Goal: Task Accomplishment & Management: Manage account settings

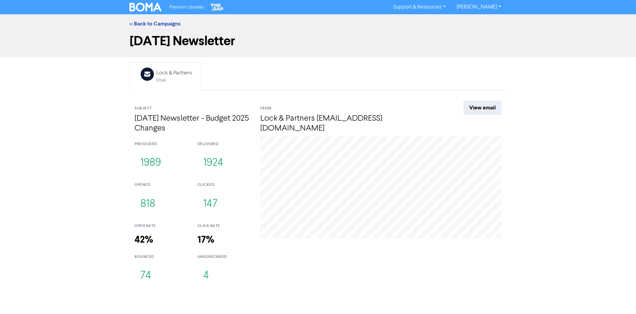
drag, startPoint x: 145, startPoint y: 277, endPoint x: 89, endPoint y: 255, distance: 60.0
click at [89, 255] on div "<< Back to Campaigns [DATE] Newsletter Email Created with Sketch. Lock & Partne…" at bounding box center [318, 152] width 636 height 276
click at [150, 275] on button "74" at bounding box center [146, 276] width 22 height 22
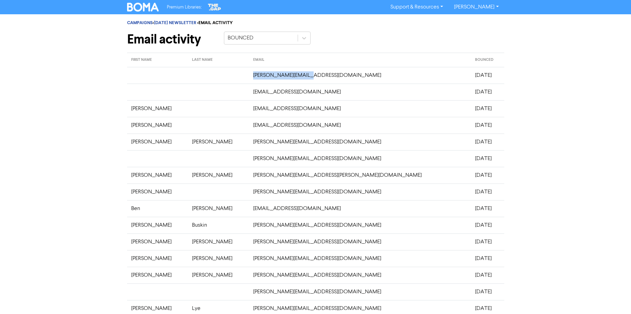
drag, startPoint x: 303, startPoint y: 80, endPoint x: 271, endPoint y: 80, distance: 31.6
click at [271, 80] on td "[PERSON_NAME][EMAIL_ADDRESS][DOMAIN_NAME]" at bounding box center [360, 75] width 222 height 17
copy td "[PERSON_NAME][EMAIL_ADDRESS][DOMAIN_NAME]"
drag, startPoint x: 485, startPoint y: 141, endPoint x: 491, endPoint y: 144, distance: 7.3
click at [485, 141] on td "[DATE]" at bounding box center [487, 142] width 33 height 17
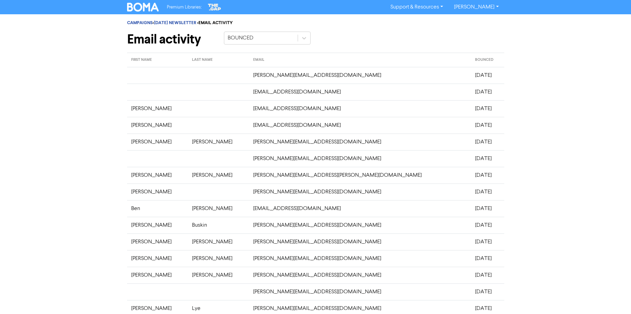
drag, startPoint x: 482, startPoint y: 265, endPoint x: 140, endPoint y: 72, distance: 393.1
click at [140, 72] on tbody "[PERSON_NAME][EMAIL_ADDRESS][DOMAIN_NAME] [DATE] [EMAIL_ADDRESS][DOMAIN_NAME] […" at bounding box center [315, 233] width 377 height 333
copy tbody "[PERSON_NAME][EMAIL_ADDRESS][DOMAIN_NAME] [DATE] [EMAIL_ADDRESS][DOMAIN_NAME] […"
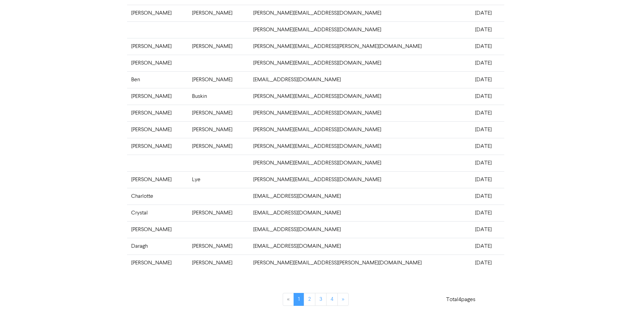
click at [531, 239] on div "CAMPAIGNS > [DATE] NEWSLETTER > EMAIL ACTIVITY Email activity BOUNCED FIRST NAM…" at bounding box center [315, 99] width 631 height 429
click at [312, 301] on link "2" at bounding box center [310, 299] width 12 height 13
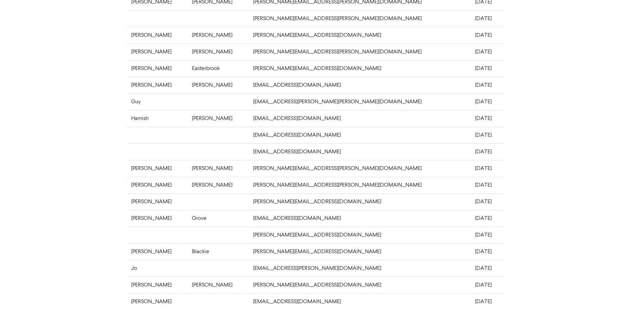
scroll to position [0, 0]
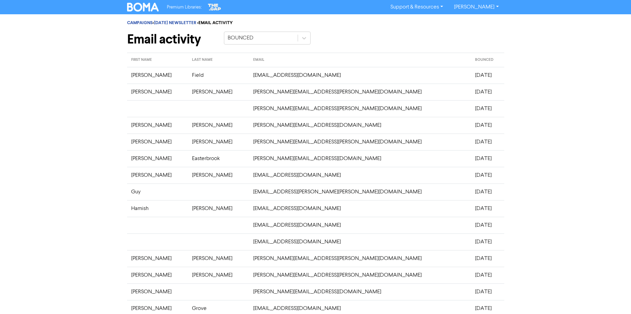
drag, startPoint x: 484, startPoint y: 266, endPoint x: 130, endPoint y: 75, distance: 402.3
click at [130, 75] on tbody "Desmond Field [EMAIL_ADDRESS][DOMAIN_NAME] [DATE] [PERSON_NAME] [PERSON_NAME][E…" at bounding box center [315, 233] width 377 height 333
copy tbody "Desmond Field [EMAIL_ADDRESS][DOMAIN_NAME] [DATE] [PERSON_NAME] [PERSON_NAME][E…"
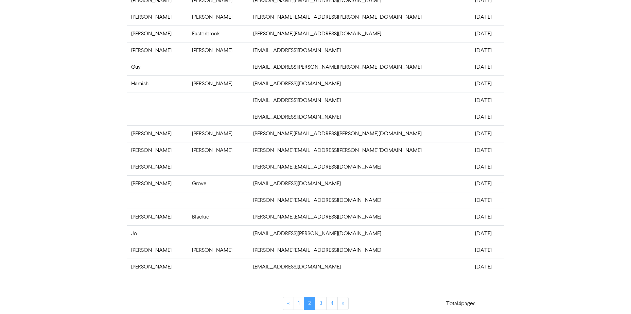
scroll to position [129, 0]
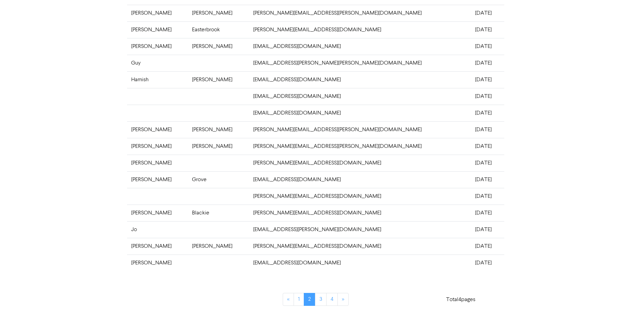
click at [532, 210] on div "CAMPAIGNS > [DATE] NEWSLETTER > EMAIL ACTIVITY Email activity BOUNCED FIRST NAM…" at bounding box center [315, 99] width 631 height 429
click at [322, 302] on link "3" at bounding box center [321, 299] width 12 height 13
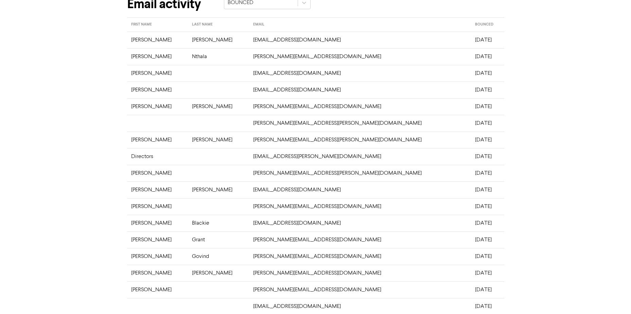
scroll to position [27, 0]
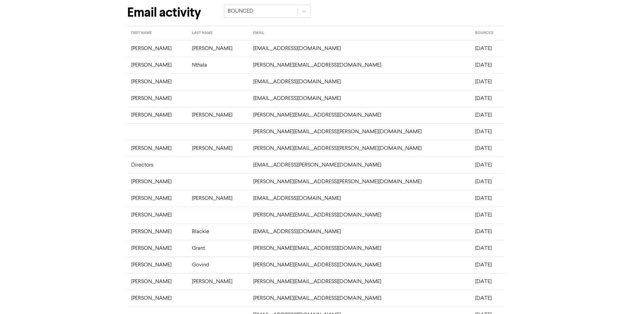
drag, startPoint x: 467, startPoint y: 267, endPoint x: 128, endPoint y: 49, distance: 402.6
click at [128, 49] on tbody "[PERSON_NAME] [EMAIL_ADDRESS][DOMAIN_NAME] [DATE] [PERSON_NAME] [PERSON_NAME][E…" at bounding box center [315, 206] width 377 height 333
copy tbody "[PERSON_NAME] [EMAIL_ADDRESS][DOMAIN_NAME] [DATE] [PERSON_NAME] [PERSON_NAME][E…"
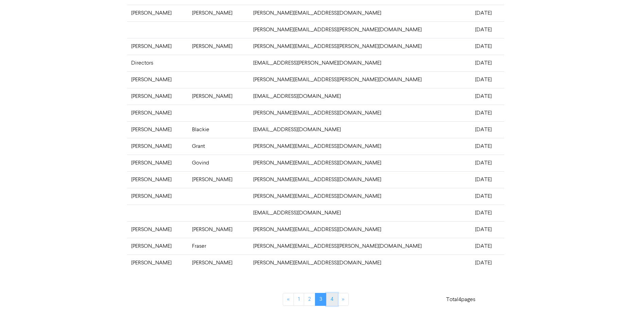
click at [332, 299] on link "4" at bounding box center [332, 299] width 12 height 13
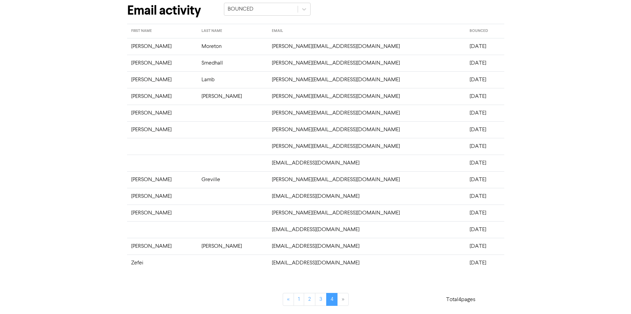
drag, startPoint x: 473, startPoint y: 265, endPoint x: 131, endPoint y: 44, distance: 407.3
click at [131, 44] on tbody "[PERSON_NAME] [PERSON_NAME][EMAIL_ADDRESS][DOMAIN_NAME] [DATE] [PERSON_NAME] [P…" at bounding box center [315, 154] width 377 height 233
copy tbody "[PERSON_NAME] [PERSON_NAME][EMAIL_ADDRESS][DOMAIN_NAME] [DATE] [PERSON_NAME] [P…"
click at [345, 303] on li "»" at bounding box center [343, 299] width 11 height 13
click at [283, 301] on link "«" at bounding box center [288, 299] width 11 height 13
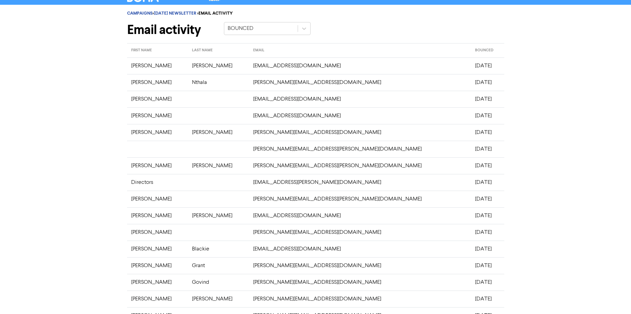
scroll to position [0, 0]
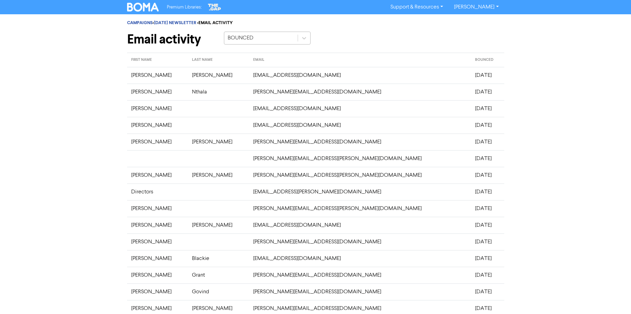
click at [258, 39] on div "BOUNCED" at bounding box center [260, 38] width 73 height 12
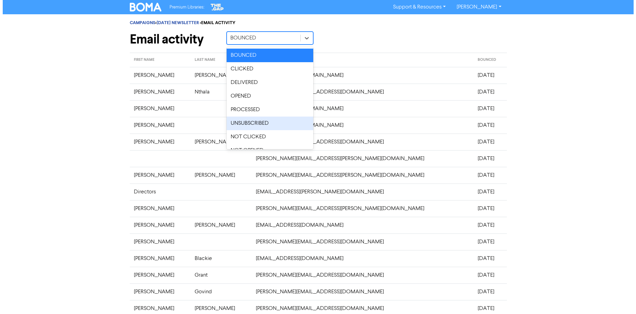
scroll to position [10, 0]
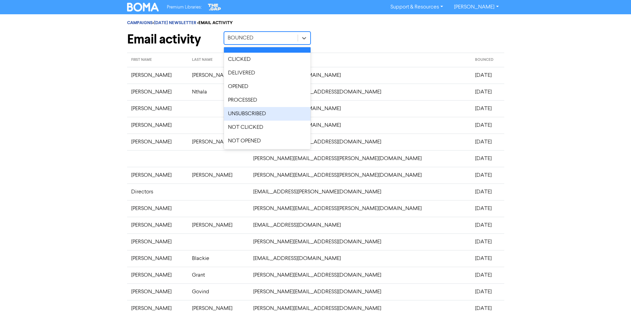
click at [261, 116] on div "UNSUBSCRIBED" at bounding box center [267, 114] width 87 height 14
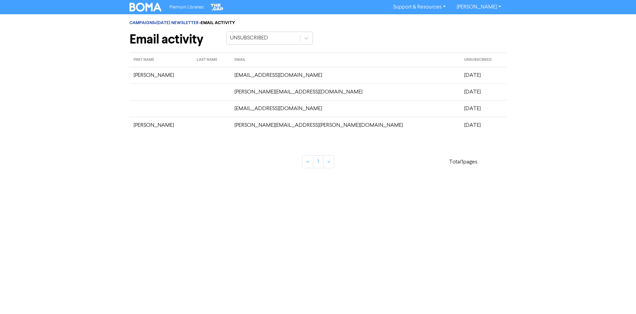
drag, startPoint x: 461, startPoint y: 127, endPoint x: 130, endPoint y: 77, distance: 335.1
click at [130, 77] on tbody "[PERSON_NAME] [PERSON_NAME][EMAIL_ADDRESS][DOMAIN_NAME] [DATE] [PERSON_NAME][EM…" at bounding box center [318, 100] width 377 height 67
copy tbody "[PERSON_NAME] [PERSON_NAME][EMAIL_ADDRESS][DOMAIN_NAME] [DATE] [PERSON_NAME][EM…"
click at [194, 149] on div "« 1 » Total 1 pages" at bounding box center [317, 157] width 387 height 37
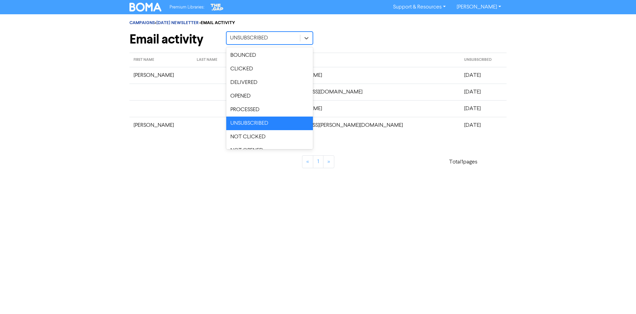
click at [287, 34] on div "UNSUBSCRIBED" at bounding box center [263, 38] width 73 height 12
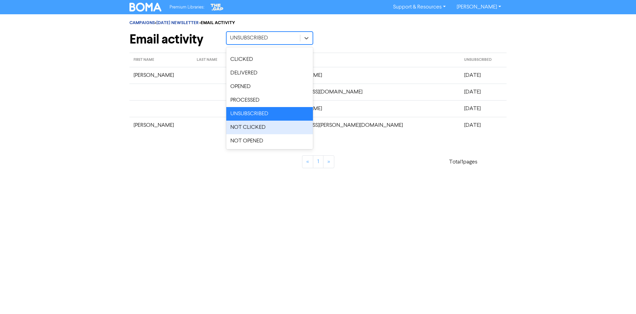
click at [267, 130] on div "NOT CLICKED" at bounding box center [269, 128] width 87 height 14
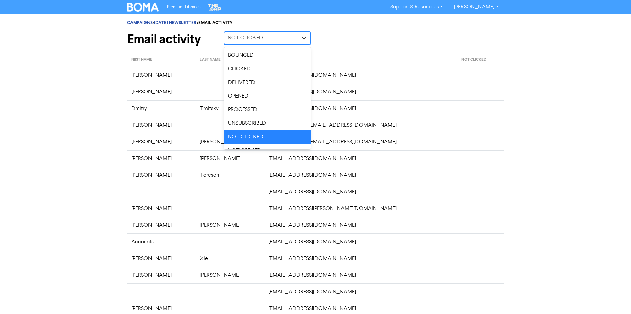
click at [304, 32] on div at bounding box center [304, 38] width 12 height 12
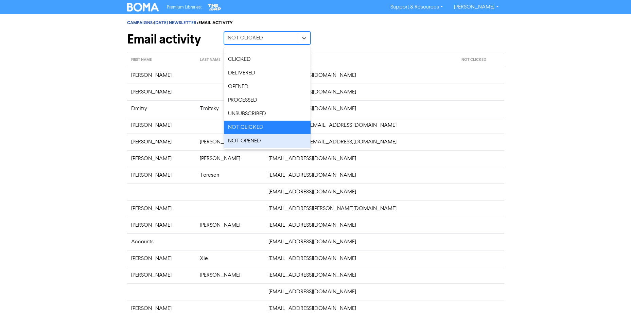
click at [253, 140] on div "NOT OPENED" at bounding box center [267, 141] width 87 height 14
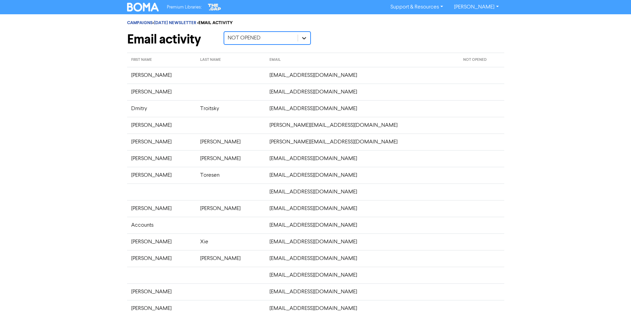
click at [303, 36] on icon at bounding box center [304, 38] width 7 height 7
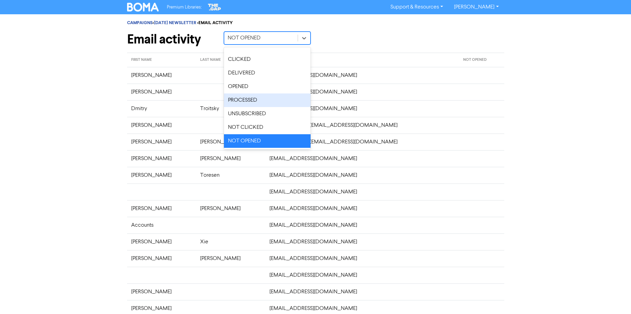
click at [248, 102] on div "PROCESSED" at bounding box center [267, 100] width 87 height 14
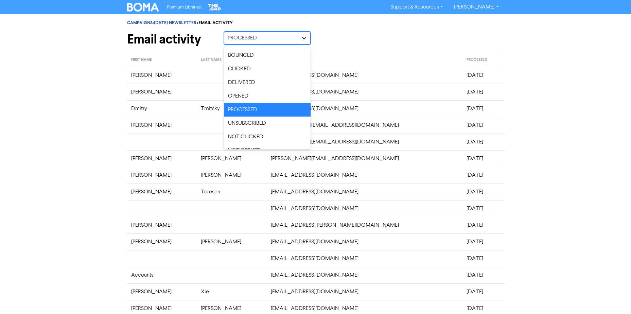
click at [302, 37] on icon at bounding box center [304, 38] width 4 height 2
click at [254, 98] on div "OPENED" at bounding box center [267, 96] width 87 height 14
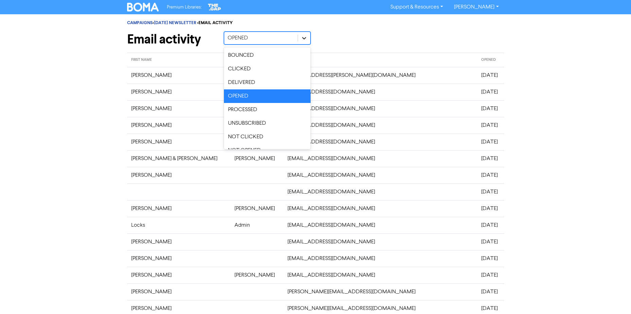
click at [305, 41] on icon at bounding box center [304, 38] width 7 height 7
click at [244, 83] on div "DELIVERED" at bounding box center [267, 83] width 87 height 14
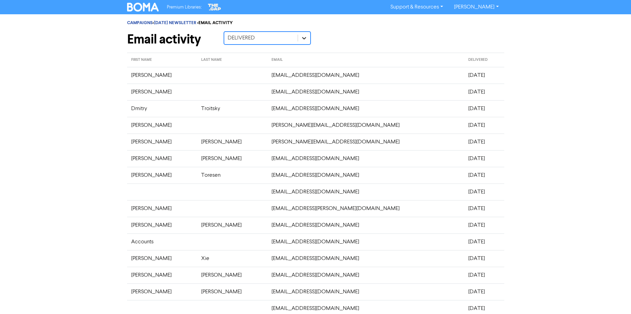
click at [304, 39] on icon at bounding box center [304, 38] width 4 height 2
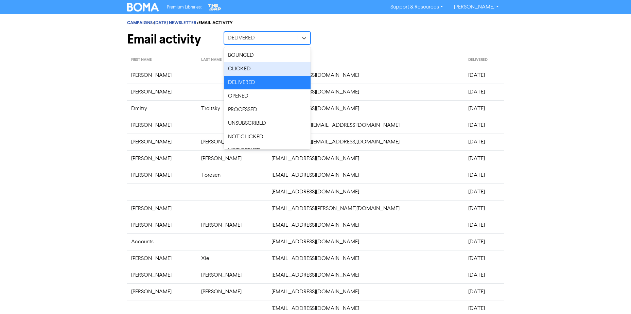
click at [246, 67] on div "CLICKED" at bounding box center [267, 69] width 87 height 14
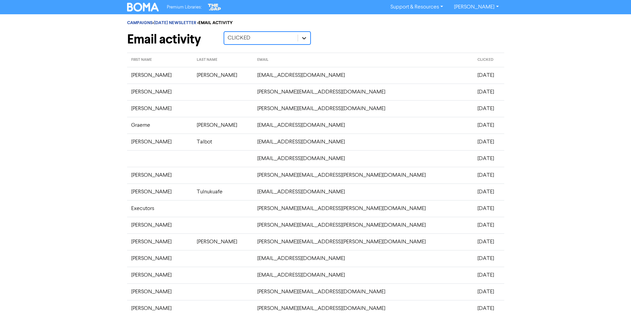
click at [305, 37] on icon at bounding box center [304, 38] width 7 height 7
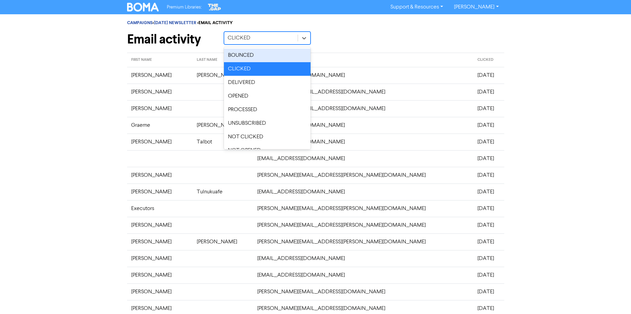
click at [238, 55] on div "BOUNCED" at bounding box center [267, 56] width 87 height 14
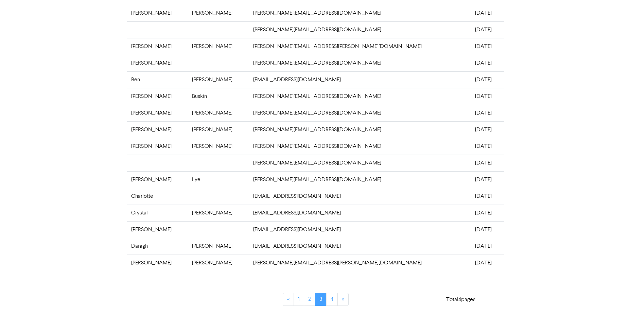
scroll to position [0, 0]
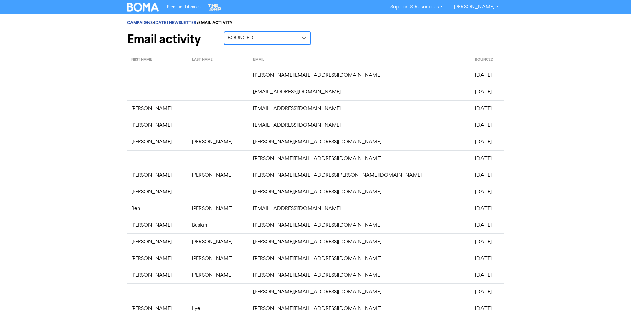
click at [48, 79] on div "CAMPAIGNS > [DATE] NEWSLETTER > EMAIL ACTIVITY Email activity option BOUNCED, s…" at bounding box center [315, 228] width 631 height 429
click at [141, 6] on img at bounding box center [143, 7] width 32 height 9
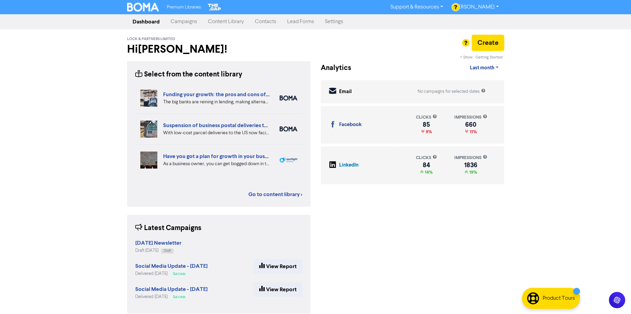
click at [184, 22] on link "Campaigns" at bounding box center [183, 22] width 37 height 14
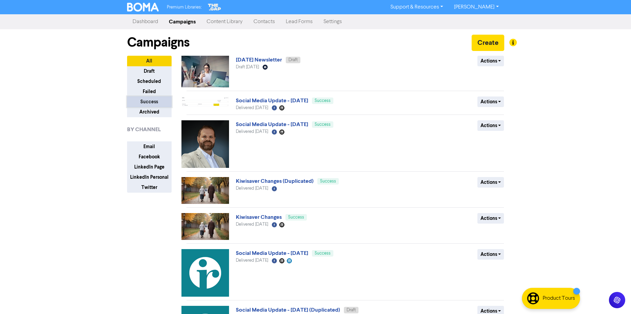
click at [150, 101] on button "Success" at bounding box center [149, 102] width 45 height 11
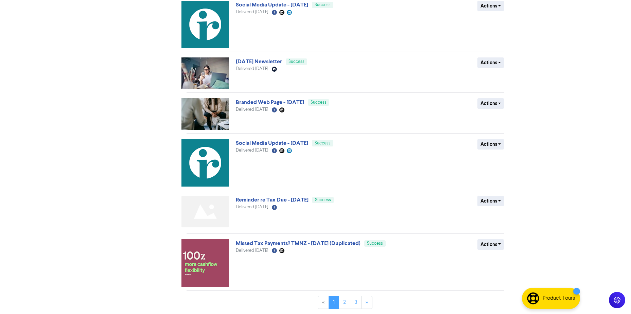
scroll to position [209, 0]
click at [347, 308] on link "2" at bounding box center [345, 302] width 12 height 13
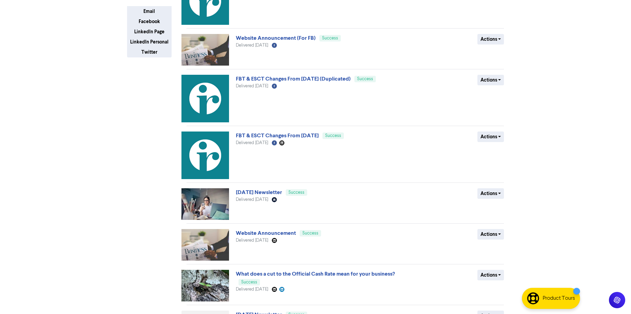
scroll to position [136, 0]
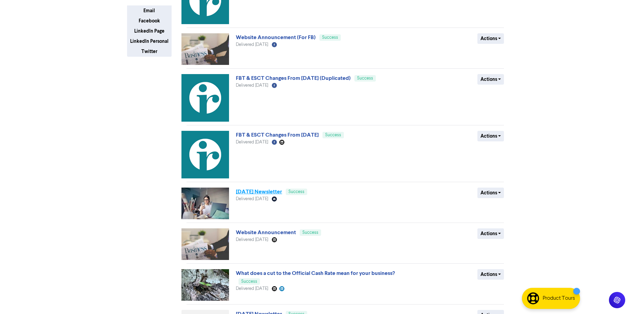
click at [262, 192] on link "March 25 Newsletter" at bounding box center [259, 191] width 46 height 7
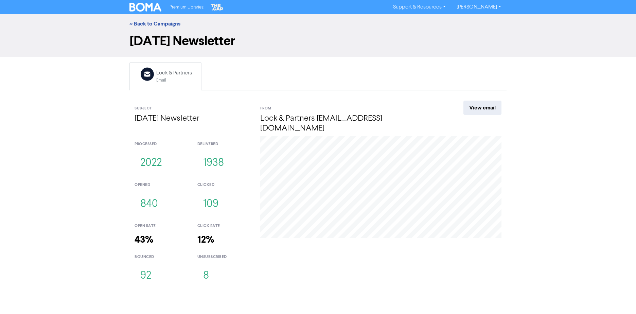
drag, startPoint x: 143, startPoint y: 263, endPoint x: 93, endPoint y: 255, distance: 50.6
click at [92, 255] on div "<< Back to Campaigns March 25 Newsletter Email Created with Sketch. Lock & Part…" at bounding box center [318, 152] width 636 height 276
click at [144, 267] on button "92" at bounding box center [146, 276] width 22 height 22
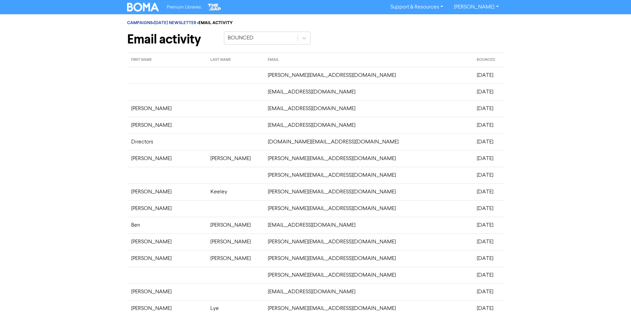
drag, startPoint x: 484, startPoint y: 266, endPoint x: 130, endPoint y: 77, distance: 401.1
click at [130, 77] on tbody "aanand@navyaz.com.au March 27th 14:03, 2025 accounts@aspprop.co.nz March 27th 1…" at bounding box center [315, 233] width 377 height 333
copy tbody "aanand@navyaz.com.au March 27th 14:03, 2025 accounts@aspprop.co.nz March 27th 1…"
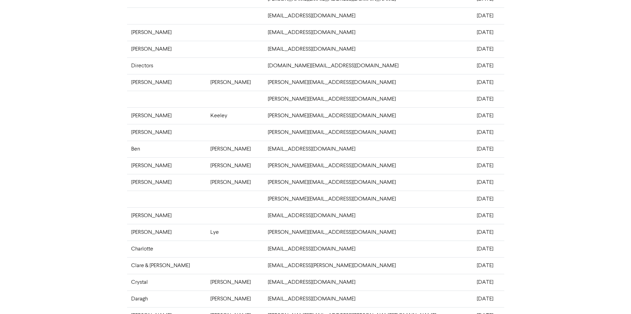
scroll to position [129, 0]
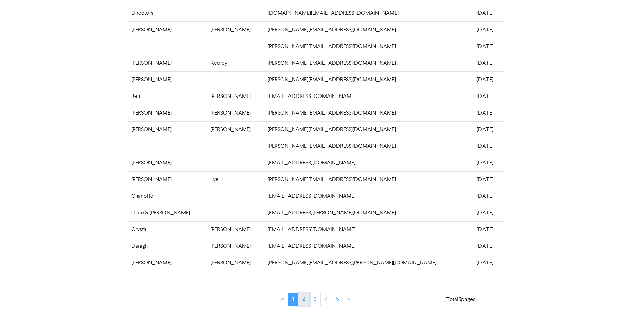
click at [305, 301] on link "2" at bounding box center [304, 299] width 12 height 13
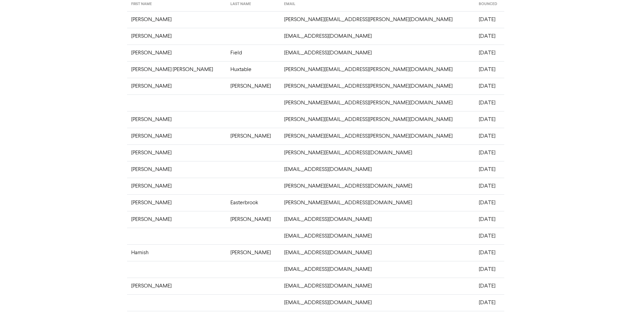
scroll to position [0, 0]
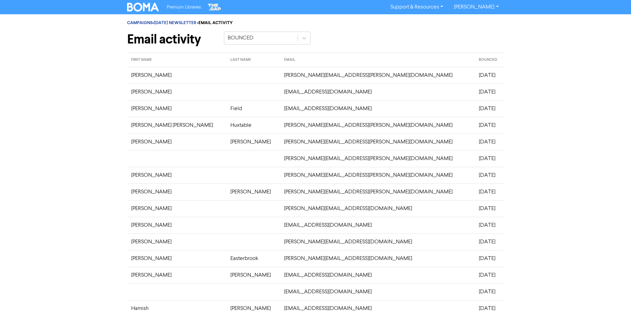
drag, startPoint x: 497, startPoint y: 264, endPoint x: 131, endPoint y: 74, distance: 412.7
click at [131, 74] on tbody "David david.stokes@education.govt.nz March 27th 14:00, 2025 Donna ddicker@rnzys…" at bounding box center [315, 233] width 377 height 333
copy tbody "David david.stokes@education.govt.nz March 27th 14:00, 2025 Donna ddicker@rnzys…"
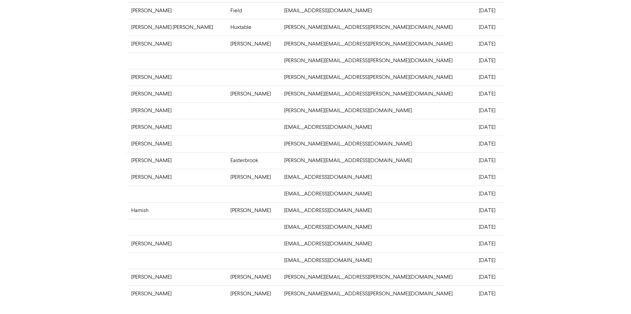
scroll to position [129, 0]
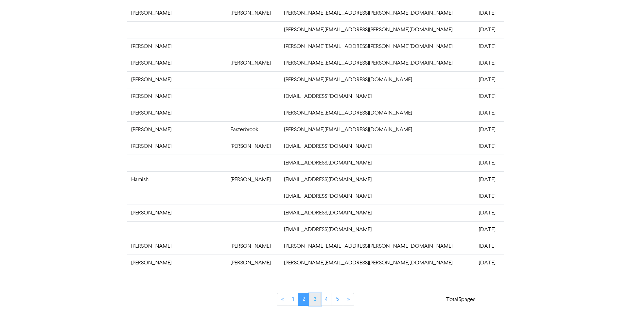
click at [317, 300] on link "3" at bounding box center [315, 299] width 12 height 13
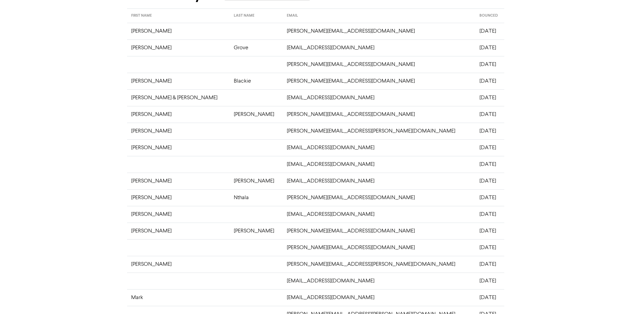
scroll to position [0, 0]
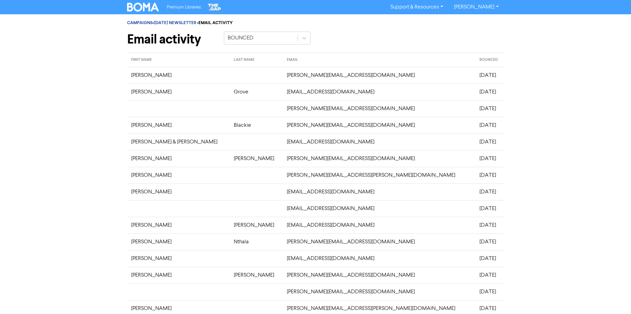
drag, startPoint x: 475, startPoint y: 264, endPoint x: 129, endPoint y: 76, distance: 393.5
click at [129, 76] on tbody "Jason jason@embassyrum.com March 27th 14:05, 2025 John Grove jmgrove@groveindus…" at bounding box center [315, 233] width 377 height 333
copy tbody "Jason jason@embassyrum.com March 27th 14:05, 2025 John Grove jmgrove@groveindus…"
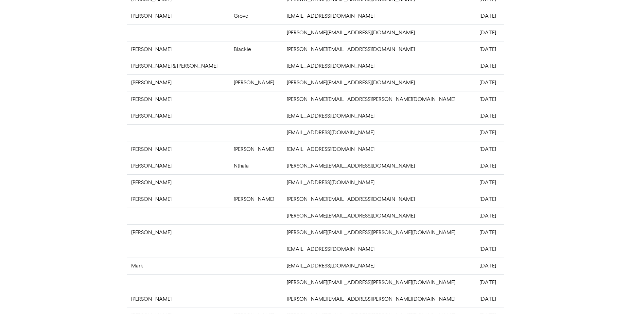
scroll to position [129, 0]
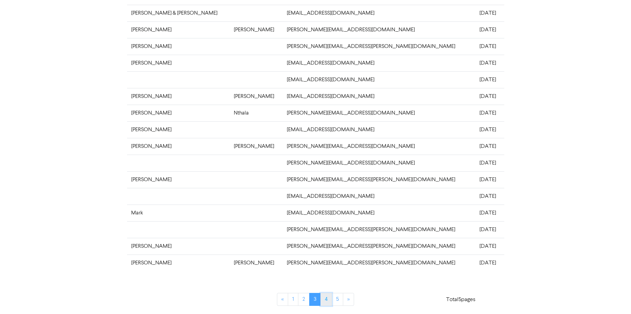
click at [324, 300] on link "4" at bounding box center [327, 299] width 12 height 13
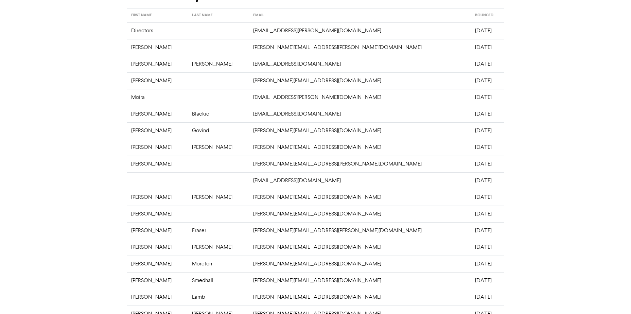
scroll to position [0, 0]
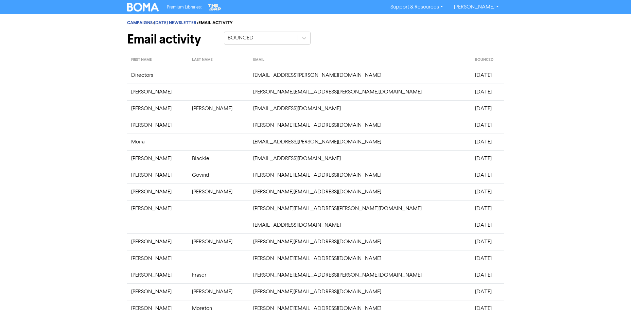
drag, startPoint x: 483, startPoint y: 265, endPoint x: 131, endPoint y: 80, distance: 397.9
click at [131, 80] on tbody "Directors may.han-balfour@bareco.com.au March 27th 13:59, 2025 Roycroft mclean.…" at bounding box center [315, 233] width 377 height 333
copy tbody "Directors may.han-balfour@bareco.com.au March 27th 13:59, 2025 Roycroft mclean.…"
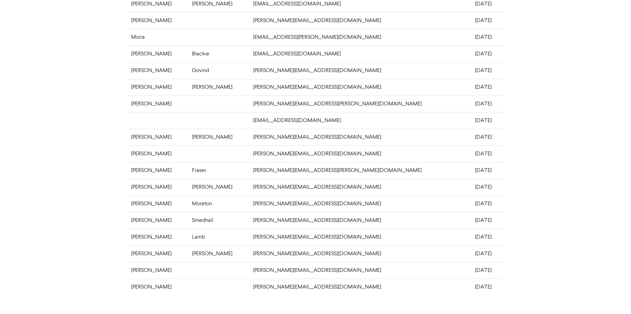
scroll to position [129, 0]
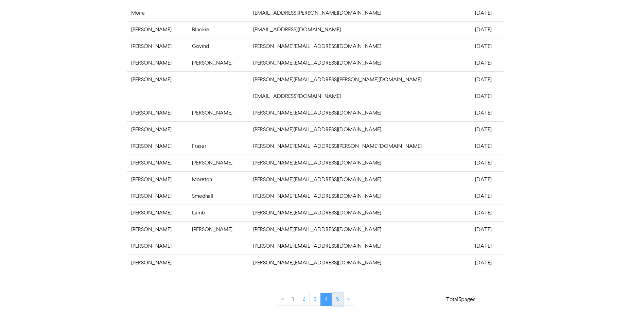
click at [334, 299] on link "5" at bounding box center [338, 299] width 12 height 13
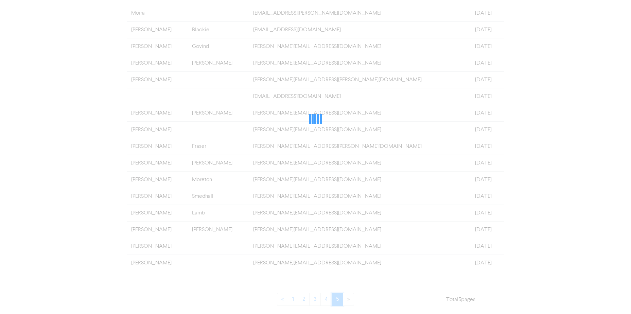
scroll to position [0, 0]
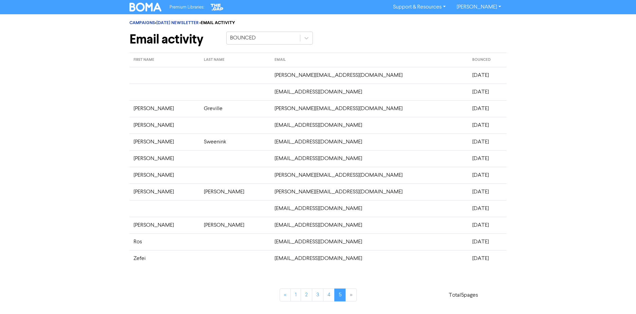
drag, startPoint x: 470, startPoint y: 258, endPoint x: 135, endPoint y: 79, distance: 380.6
click at [135, 79] on tbody "simon@carnegie.co.nz March 27th 14:06, 2025 sintonbuildingservices@gmail.com Ma…" at bounding box center [318, 167] width 377 height 200
copy tbody "simon@carnegie.co.nz March 27th 14:06, 2025 sintonbuildingservices@gmail.com Ma…"
click at [415, 274] on div "Total 5 pages" at bounding box center [463, 290] width 97 height 37
click at [349, 298] on li "»" at bounding box center [351, 295] width 11 height 13
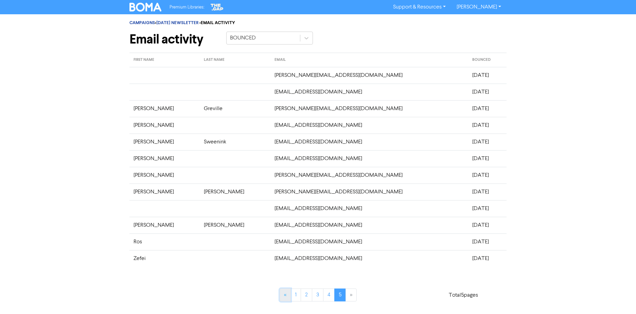
click at [280, 297] on link "«" at bounding box center [285, 295] width 11 height 13
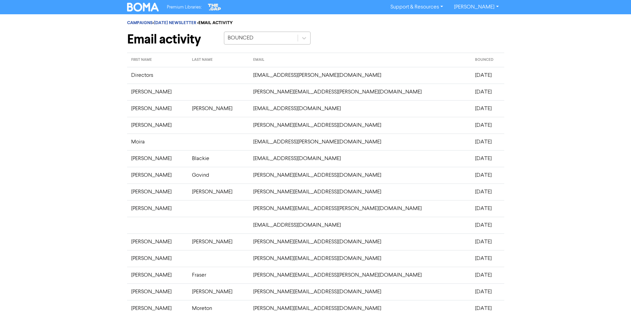
drag, startPoint x: 264, startPoint y: 31, endPoint x: 264, endPoint y: 36, distance: 4.5
click at [264, 33] on div "CAMPAIGNS > MARCH 25 NEWSLETTER > EMAIL ACTIVITY Email activity BOUNCED" at bounding box center [315, 33] width 377 height 38
click at [263, 37] on div "BOUNCED" at bounding box center [260, 38] width 73 height 12
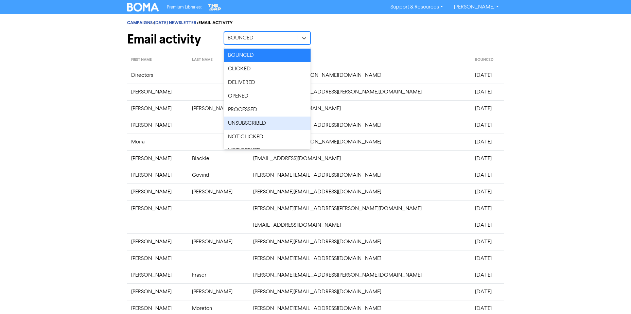
scroll to position [10, 0]
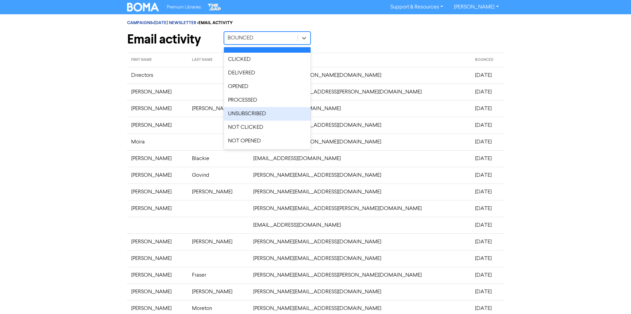
click at [262, 111] on div "UNSUBSCRIBED" at bounding box center [267, 114] width 87 height 14
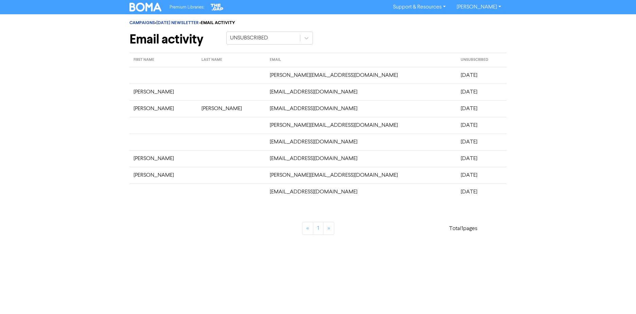
drag, startPoint x: 449, startPoint y: 192, endPoint x: 151, endPoint y: 76, distance: 320.2
click at [151, 76] on tbody "aanand@anythingvegan.co.nz April 1st 19:31, 2025 Jen admin@mangawhaidental.co.n…" at bounding box center [318, 133] width 377 height 133
copy tbody "aanand@anythingvegan.co.nz April 1st 19:31, 2025 Jen admin@mangawhaidental.co.n…"
click at [310, 278] on div "Premium Libraries: Support & Resources Video Tutorials FAQ & Guides Marketing E…" at bounding box center [318, 157] width 636 height 314
click at [173, 21] on link "MARCH 25 NEWSLETTER" at bounding box center [177, 22] width 42 height 5
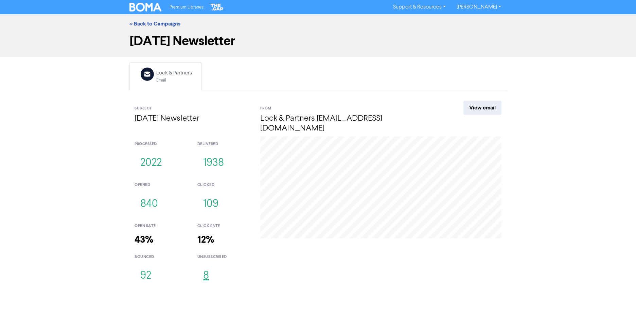
click at [211, 265] on button "8" at bounding box center [205, 276] width 17 height 22
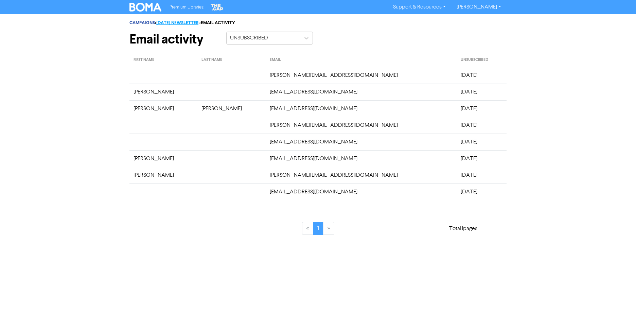
click at [182, 21] on link "MARCH 25 NEWSLETTER" at bounding box center [177, 22] width 42 height 5
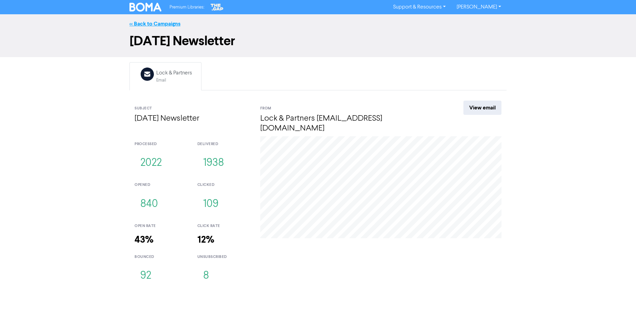
click at [152, 22] on link "<< Back to Campaigns" at bounding box center [155, 23] width 51 height 7
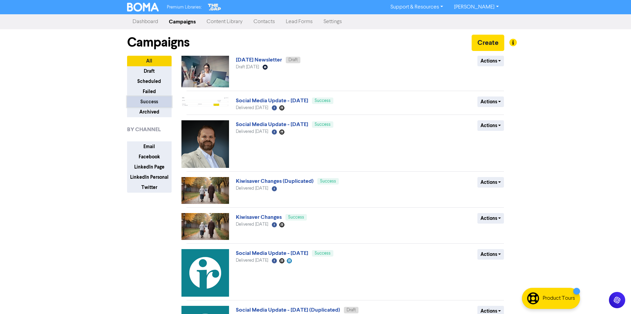
click at [147, 100] on button "Success" at bounding box center [149, 102] width 45 height 11
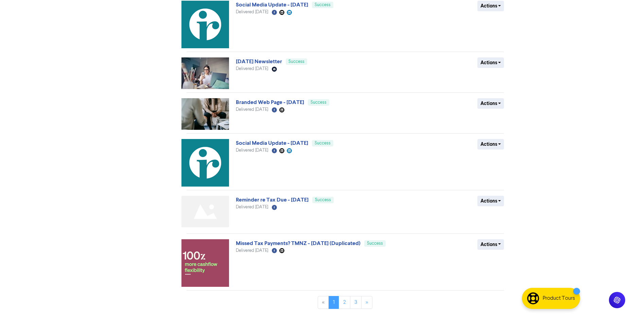
scroll to position [209, 0]
click at [344, 303] on link "2" at bounding box center [345, 302] width 12 height 13
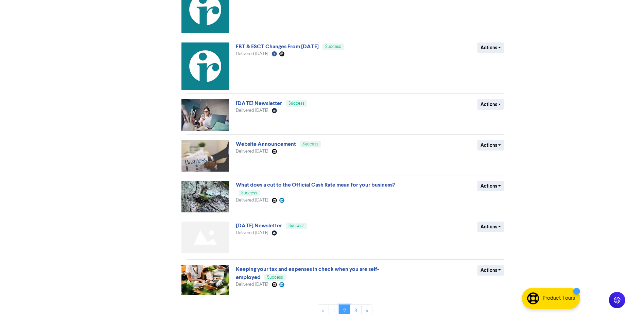
scroll to position [233, 0]
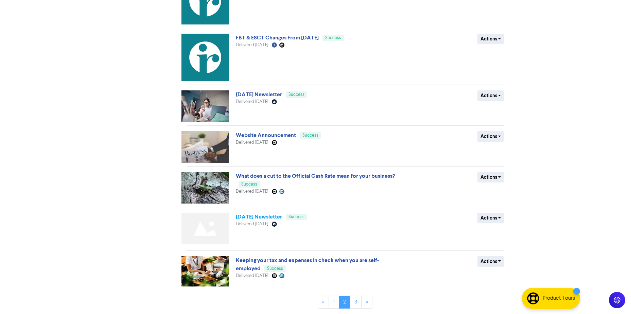
click at [282, 219] on link "December 2024 Newsletter" at bounding box center [259, 216] width 46 height 7
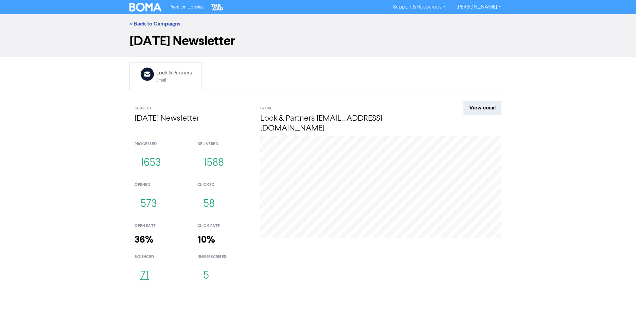
click at [153, 268] on button "71" at bounding box center [145, 276] width 20 height 22
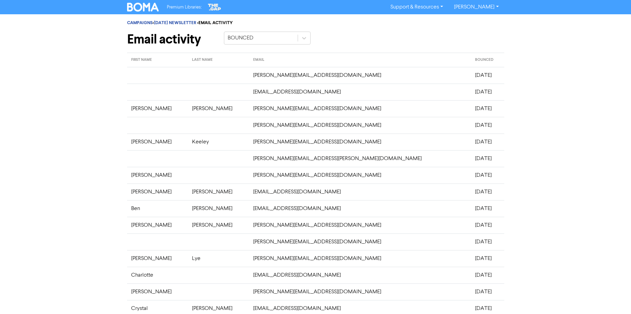
drag, startPoint x: 478, startPoint y: 261, endPoint x: 134, endPoint y: 75, distance: 390.7
click at [134, 75] on tbody "aanand@navyaz.com.au December 13th 15:17, 2024 accounts@aspprop.co.nz December …" at bounding box center [315, 233] width 377 height 333
copy tbody "aanand@navyaz.com.au December 13th 15:17, 2024 accounts@aspprop.co.nz December …"
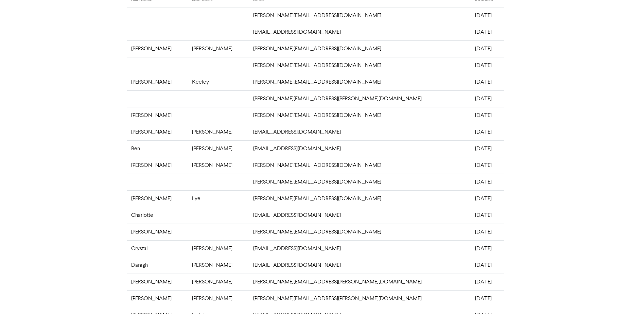
scroll to position [129, 0]
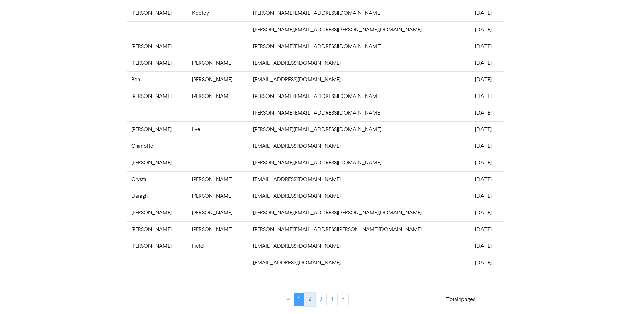
click at [309, 300] on link "2" at bounding box center [310, 299] width 12 height 13
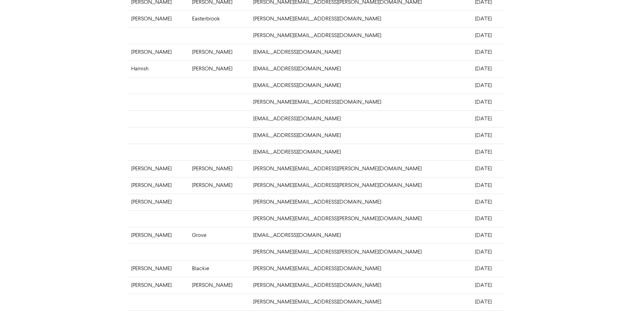
scroll to position [0, 0]
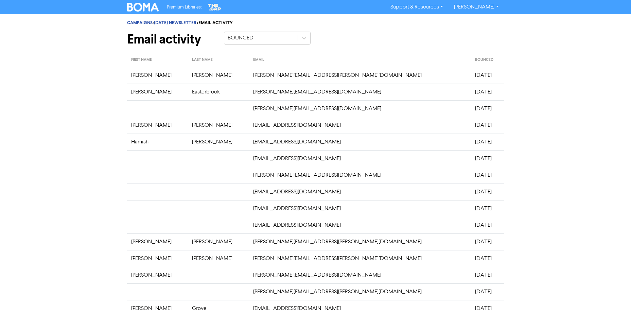
drag, startPoint x: 468, startPoint y: 262, endPoint x: 127, endPoint y: 79, distance: 386.9
click at [127, 79] on tbody "Ellen Clark ellen.clark@nothlanddhb.org.nz December 13th 15:17, 2024 Gina Easte…" at bounding box center [315, 233] width 377 height 333
copy tbody "Ellen Clark ellen.clark@nothlanddhb.org.nz December 13th 15:17, 2024 Gina Easte…"
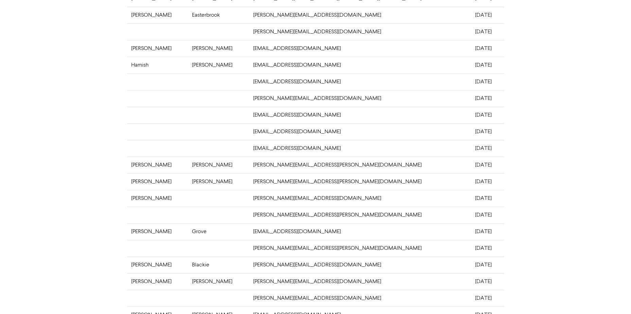
scroll to position [129, 0]
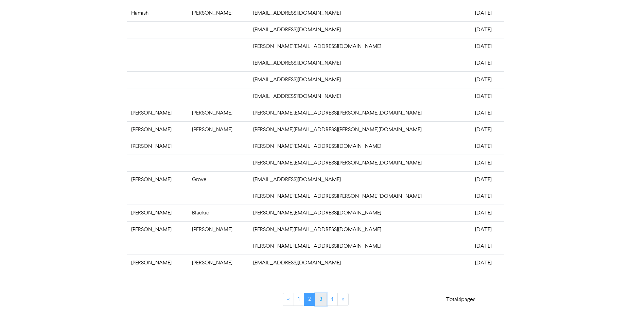
click at [325, 296] on link "3" at bounding box center [321, 299] width 12 height 13
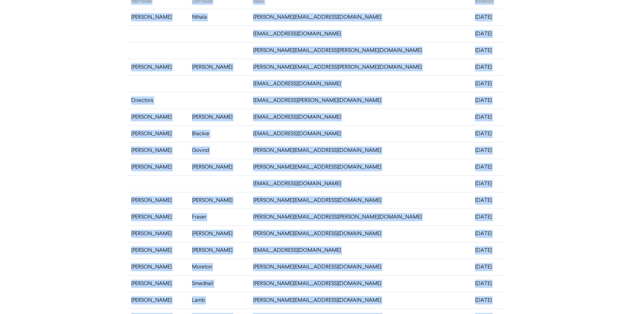
scroll to position [4, 0]
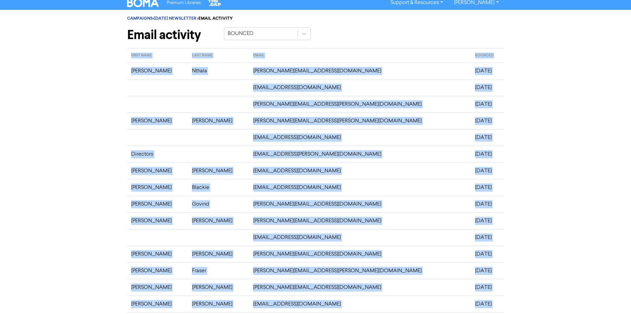
copy div "FIRST NAME LAST NAME EMAIL BOUNCED Langton Nthala langton@nthalainvestmentlimit…"
copy div "Langton Nthala langton@nthalainvestmentlimited.co.nz December 13th 15:17, 2024 …"
drag, startPoint x: 466, startPoint y: 271, endPoint x: 130, endPoint y: 76, distance: 388.8
click at [130, 76] on div "FIRST NAME LAST NAME EMAIL BOUNCED Langton Nthala langton@nthalainvestmentlimit…" at bounding box center [315, 243] width 377 height 390
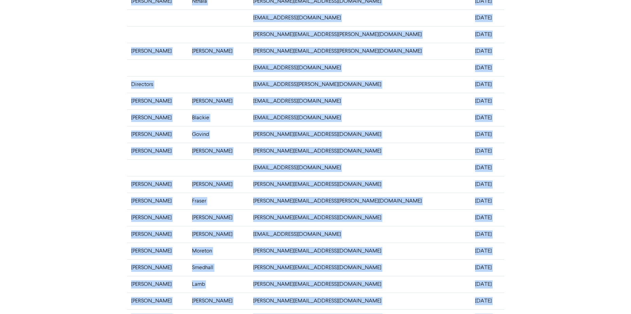
scroll to position [129, 0]
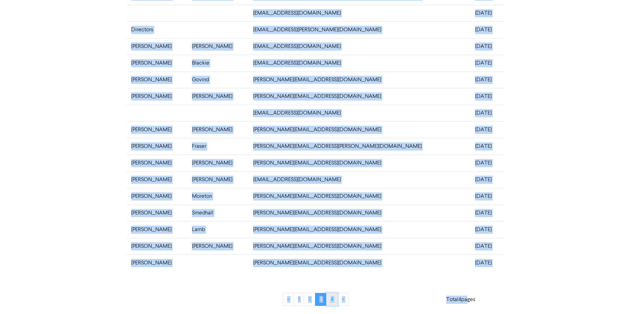
click at [332, 301] on link "4" at bounding box center [332, 299] width 12 height 13
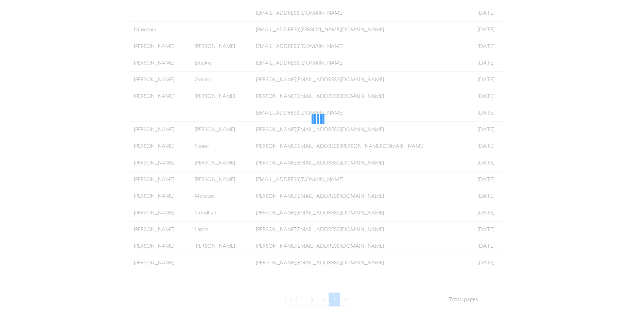
scroll to position [0, 0]
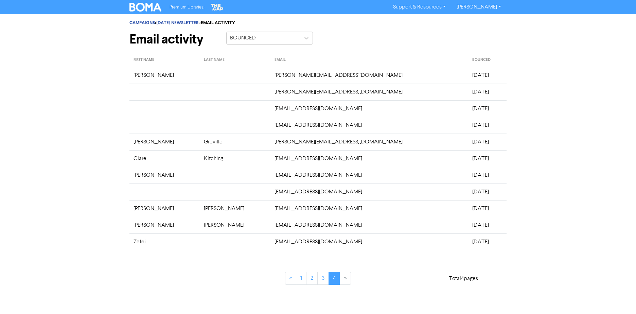
click at [363, 222] on td "treiher@mmcnz.co.nz" at bounding box center [370, 225] width 198 height 17
drag, startPoint x: 500, startPoint y: 240, endPoint x: 131, endPoint y: 75, distance: 403.8
click at [131, 75] on tbody "Sheila shelia@marks.co.nz December 13th 15:17, 2024 simon@carnegie.co.nz Decemb…" at bounding box center [318, 158] width 377 height 183
drag, startPoint x: 245, startPoint y: 276, endPoint x: 230, endPoint y: 177, distance: 100.4
click at [245, 274] on div "« 1 2 3 4 »" at bounding box center [318, 274] width 194 height 37
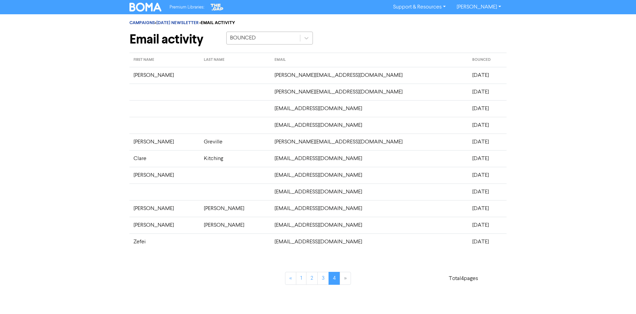
click at [267, 38] on div "BOUNCED" at bounding box center [263, 38] width 73 height 12
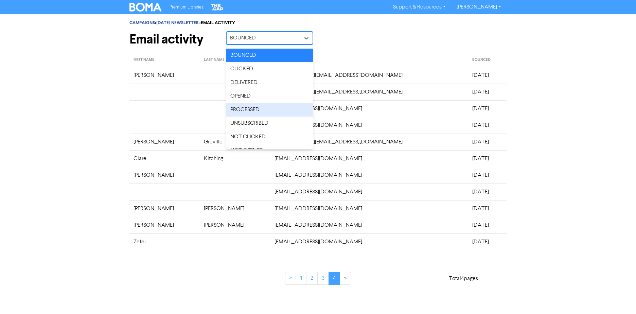
scroll to position [10, 0]
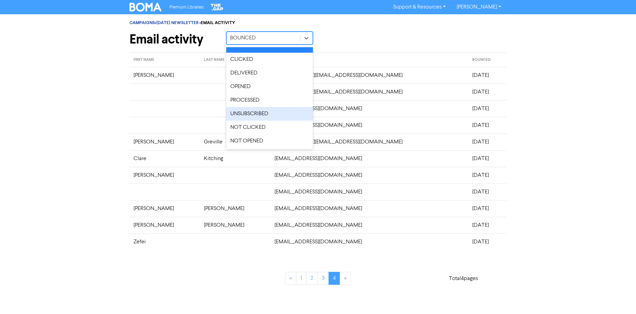
click at [261, 110] on div "UNSUBSCRIBED" at bounding box center [269, 114] width 87 height 14
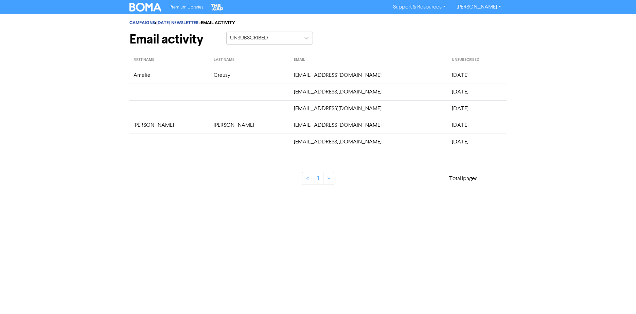
drag, startPoint x: 456, startPoint y: 142, endPoint x: 132, endPoint y: 79, distance: 330.0
click at [132, 79] on tbody "Amelie Creusy creusyamelie@gmail.com December 13th 18:01, 2024 ekesang@hotmail.…" at bounding box center [318, 108] width 377 height 83
drag, startPoint x: 154, startPoint y: 163, endPoint x: 162, endPoint y: 91, distance: 72.1
click at [154, 161] on div "« 1 » Total 1 pages" at bounding box center [317, 174] width 387 height 37
click at [145, 12] on div "Premium Libraries: Support & Resources Video Tutorials FAQ & Guides Marketing E…" at bounding box center [317, 7] width 387 height 11
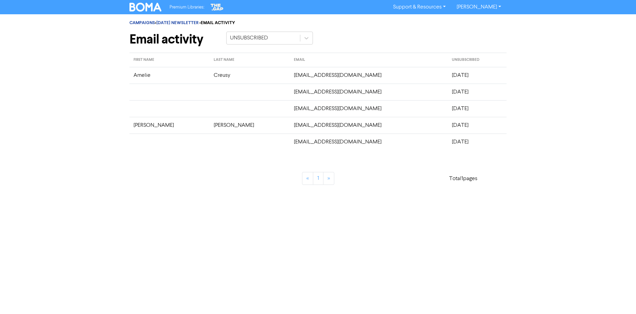
click at [146, 5] on img at bounding box center [146, 7] width 32 height 9
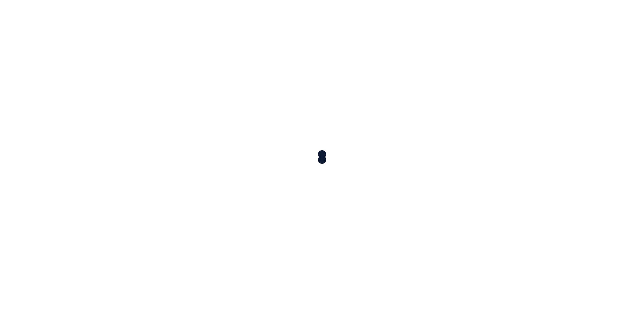
click at [515, 47] on div at bounding box center [318, 157] width 636 height 314
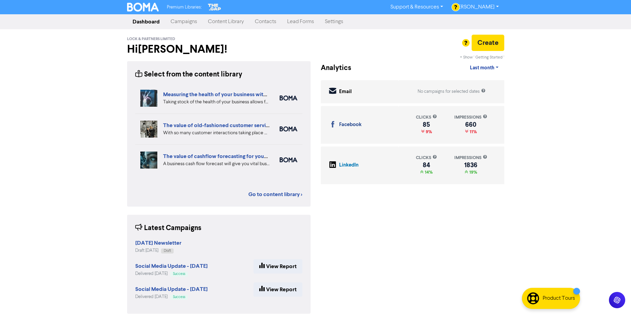
click at [269, 22] on link "Contacts" at bounding box center [265, 22] width 32 height 14
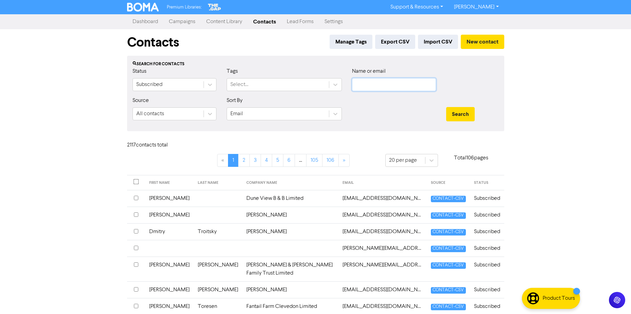
click at [383, 86] on input "text" at bounding box center [394, 84] width 84 height 13
paste input "[PERSON_NAME][EMAIL_ADDRESS][DOMAIN_NAME]"
type input "[PERSON_NAME][EMAIL_ADDRESS][DOMAIN_NAME]"
click at [455, 110] on button "Search" at bounding box center [460, 114] width 29 height 14
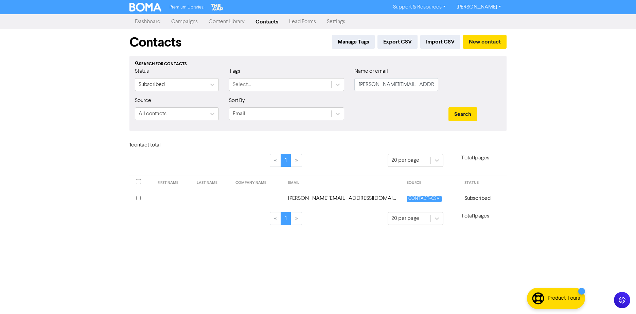
click at [214, 192] on td at bounding box center [212, 198] width 39 height 17
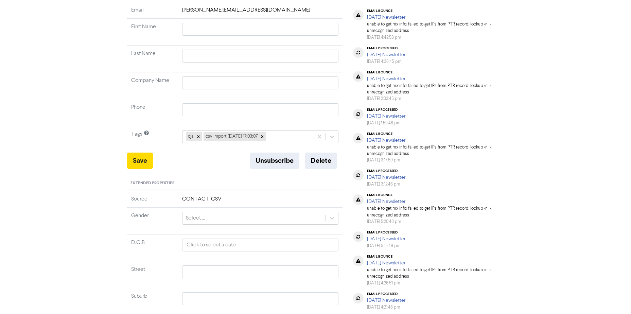
scroll to position [17, 0]
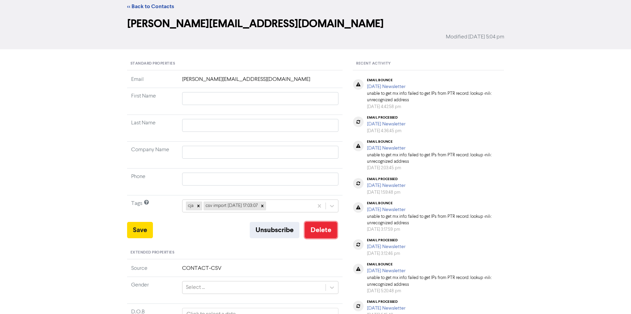
click at [322, 230] on button "Delete" at bounding box center [321, 230] width 32 height 16
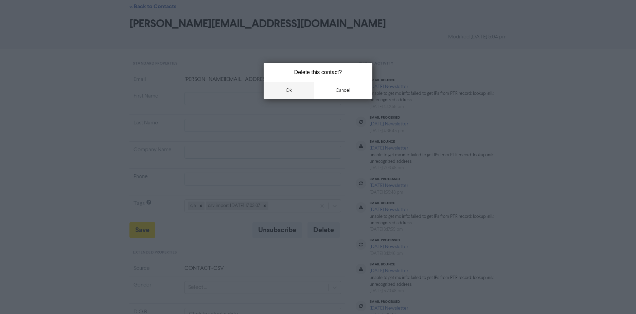
click at [294, 92] on button "ok" at bounding box center [289, 90] width 50 height 17
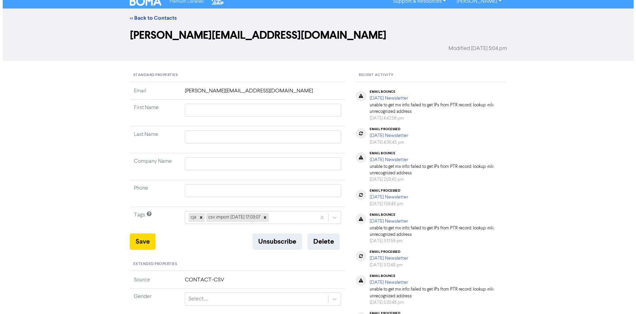
scroll to position [0, 0]
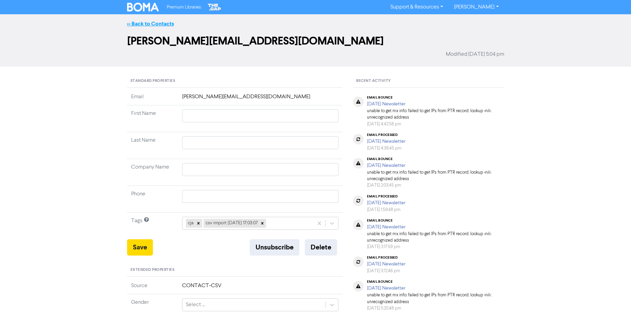
click at [149, 23] on link "<< Back to Contacts" at bounding box center [150, 23] width 47 height 7
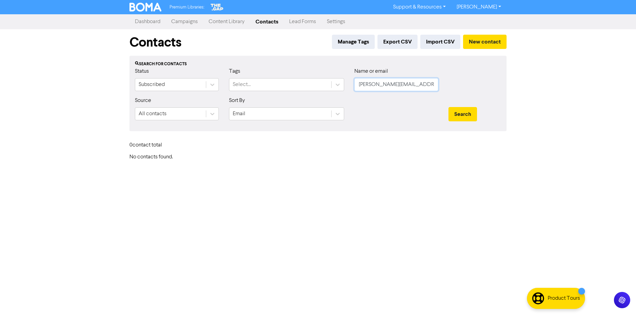
drag, startPoint x: 415, startPoint y: 85, endPoint x: 220, endPoint y: 85, distance: 195.4
click at [228, 85] on div "Status Subscribed Tags Select... Name or email aanand@navyaz.com.au" at bounding box center [318, 81] width 377 height 29
paste input "ccounts@aspprop.co.nz"
click at [470, 113] on button "Search" at bounding box center [463, 114] width 29 height 14
drag, startPoint x: 393, startPoint y: 86, endPoint x: 389, endPoint y: 85, distance: 3.9
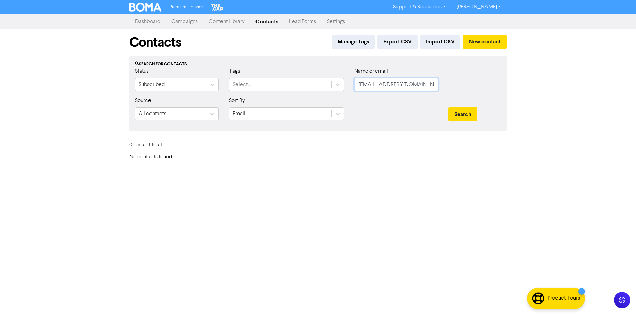
click at [387, 85] on input "[EMAIL_ADDRESS][DOMAIN_NAME]" at bounding box center [397, 84] width 84 height 13
click at [390, 84] on input "[EMAIL_ADDRESS][DOMAIN_NAME]" at bounding box center [397, 84] width 84 height 13
click at [449, 107] on button "Search" at bounding box center [463, 114] width 29 height 14
click at [467, 115] on button "Search" at bounding box center [463, 114] width 29 height 14
click at [472, 122] on div "Search" at bounding box center [475, 111] width 63 height 29
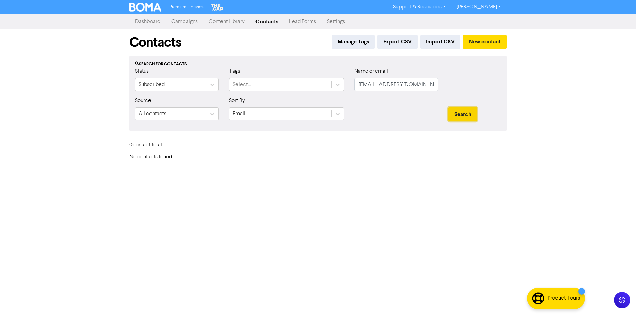
click at [464, 114] on button "Search" at bounding box center [463, 114] width 29 height 14
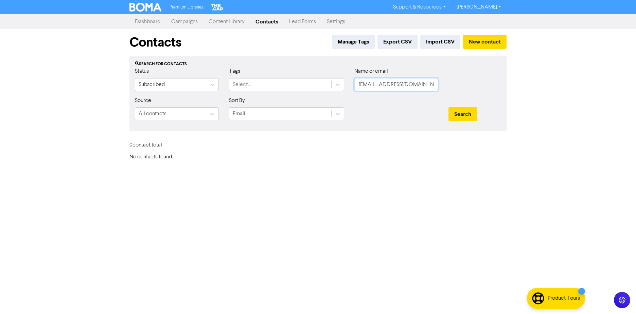
drag, startPoint x: 384, startPoint y: 85, endPoint x: 161, endPoint y: 60, distance: 224.0
click at [193, 75] on div "Status Subscribed Tags Select... Name or email accounts@asprop.co.nz" at bounding box center [318, 81] width 377 height 29
type input "lendich"
click at [449, 107] on button "Search" at bounding box center [463, 114] width 29 height 14
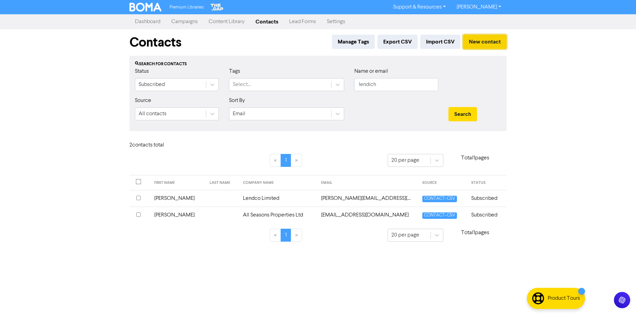
click at [477, 40] on button "New contact" at bounding box center [485, 42] width 44 height 14
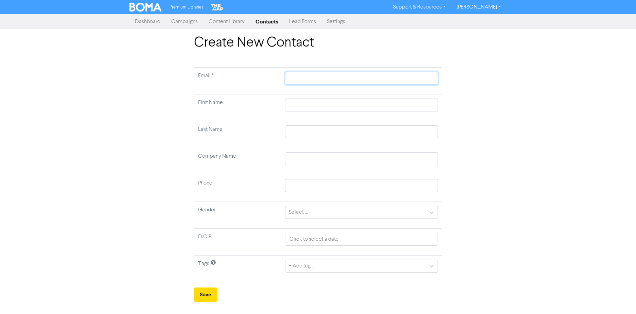
click at [312, 83] on input "text" at bounding box center [361, 78] width 153 height 13
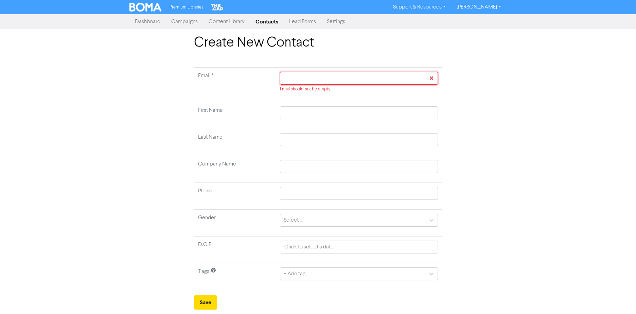
click at [300, 78] on input "text" at bounding box center [359, 78] width 158 height 13
paste input "accounts@asprop.co.nz"
type input "accounts@asprop.co.nz"
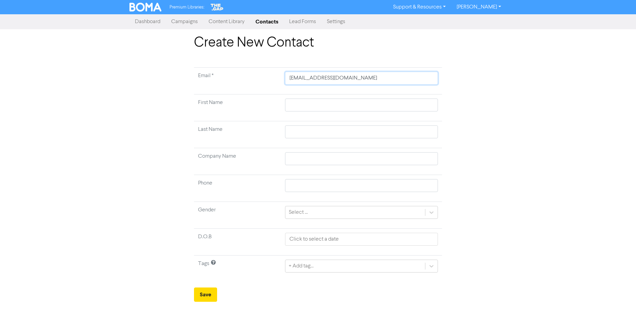
type input "accounts@asprop.co.nz"
click at [139, 111] on div "Create New Contact Email * accounts@asprop.co.nz First Name Last Name Company N…" at bounding box center [317, 168] width 387 height 267
click at [312, 101] on input "text" at bounding box center [361, 105] width 153 height 13
drag, startPoint x: 99, startPoint y: 154, endPoint x: 110, endPoint y: 155, distance: 10.6
click at [103, 155] on div "Create New Contact Email * accounts@asprop.co.nz First Name Last Name Company N…" at bounding box center [318, 168] width 636 height 267
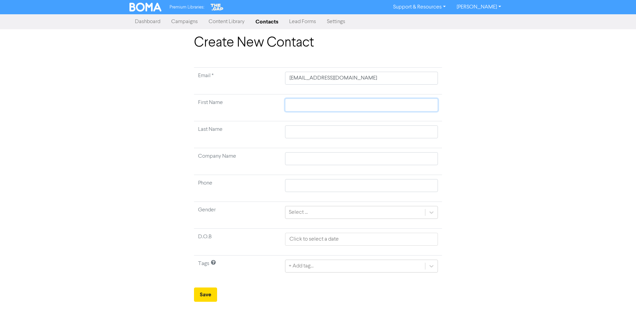
drag, startPoint x: 296, startPoint y: 106, endPoint x: 297, endPoint y: 132, distance: 25.9
click at [296, 106] on input "text" at bounding box center [361, 105] width 153 height 13
click at [290, 155] on input "text" at bounding box center [361, 158] width 153 height 13
paste input "Lendich Investment Trust"
type input "Lendich Investment Trust"
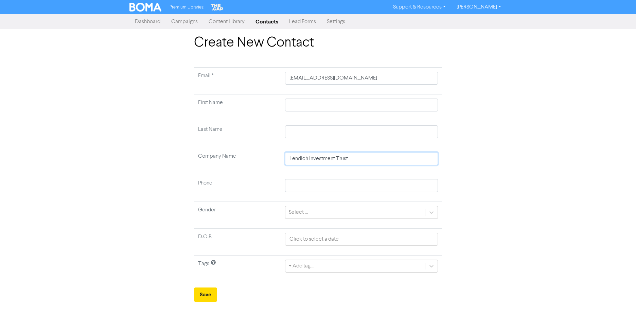
type input "Lendich Investment Trust"
click at [99, 167] on div "Create New Contact Email * accounts@asprop.co.nz First Name Last Name Company N…" at bounding box center [318, 168] width 636 height 267
click at [315, 105] on input "text" at bounding box center [361, 105] width 153 height 13
type input "A"
type input "Ac"
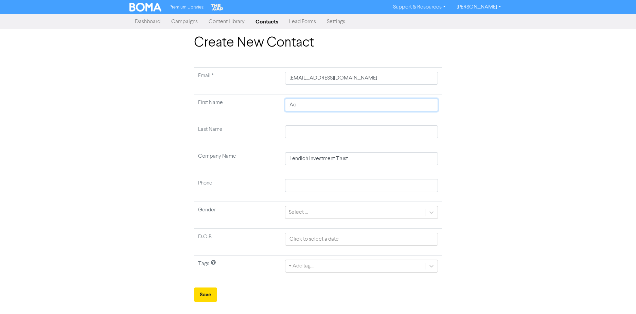
type input "Acc"
type input "Acco"
type input "Accou"
type input "Account"
type input "Accounts"
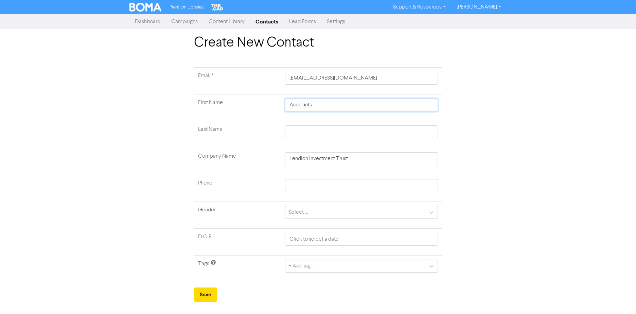
type input "Accounts"
click at [63, 181] on div "Create New Contact Email * accounts@asprop.co.nz First Name Accounts Last Name …" at bounding box center [318, 168] width 636 height 267
click at [311, 189] on input "text" at bounding box center [361, 185] width 153 height 13
paste input "+644169700"
type input "+644169700"
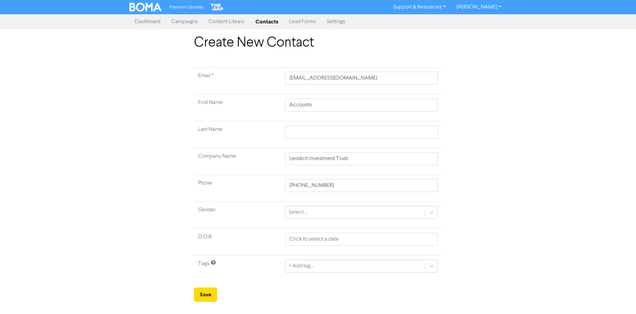
click at [85, 215] on div "Create New Contact Email * accounts@asprop.co.nz First Name Accounts Last Name …" at bounding box center [318, 168] width 636 height 267
click at [349, 215] on div "Select ..." at bounding box center [356, 212] width 140 height 12
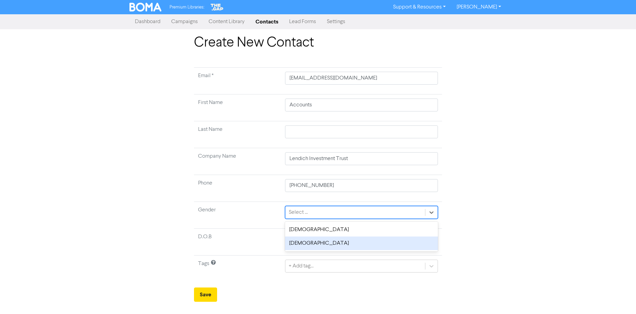
click at [317, 242] on div "Female" at bounding box center [361, 244] width 153 height 14
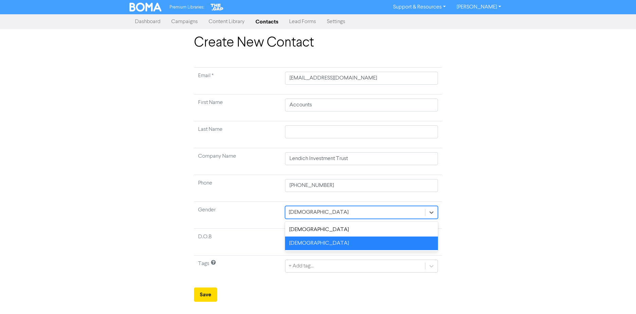
click at [315, 213] on div "Female" at bounding box center [356, 212] width 140 height 12
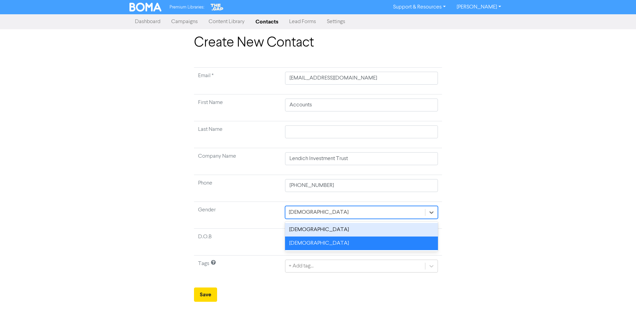
click at [399, 212] on div "Female" at bounding box center [356, 212] width 140 height 12
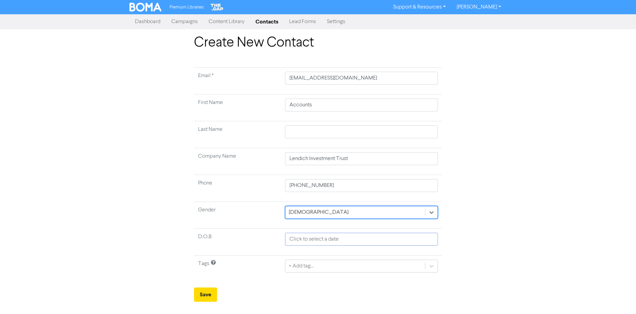
select select "8"
select select "2025"
click at [574, 203] on div "Create New Contact Email * accounts@asprop.co.nz First Name Accounts Last Name …" at bounding box center [318, 168] width 636 height 267
select select "8"
select select "2025"
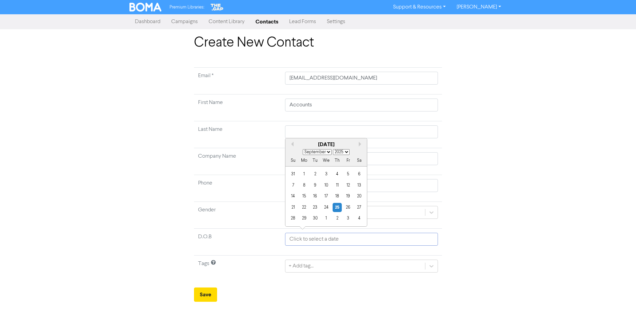
click at [335, 243] on input "text" at bounding box center [361, 239] width 153 height 13
click at [340, 238] on input "text" at bounding box center [361, 239] width 153 height 13
click at [337, 206] on div "25" at bounding box center [337, 207] width 9 height 9
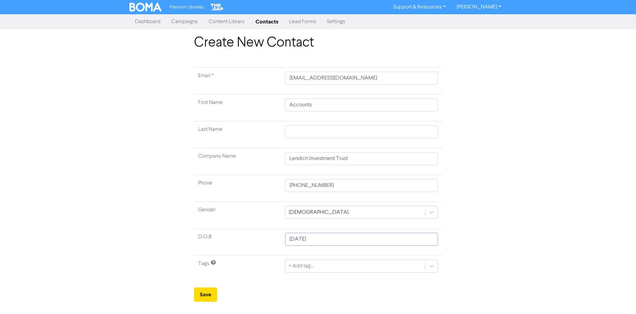
select select "8"
select select "2025"
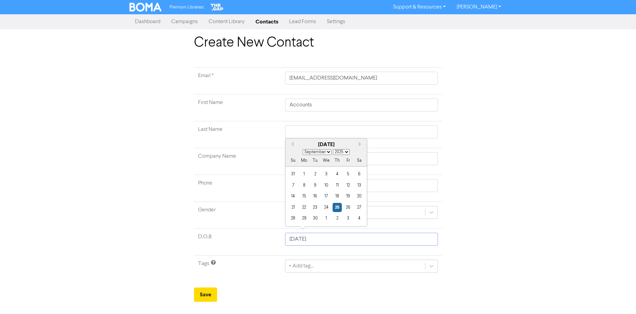
click at [342, 237] on input "September 25, 2025" at bounding box center [361, 239] width 153 height 13
click at [338, 206] on div "25" at bounding box center [337, 207] width 9 height 9
click at [532, 230] on div "Create New Contact Email * accounts@asprop.co.nz First Name Accounts Last Name …" at bounding box center [318, 168] width 636 height 267
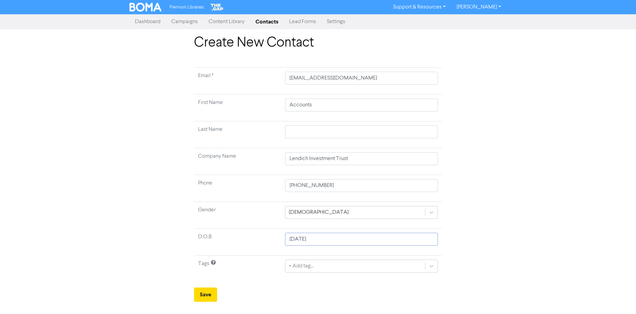
select select "8"
select select "2025"
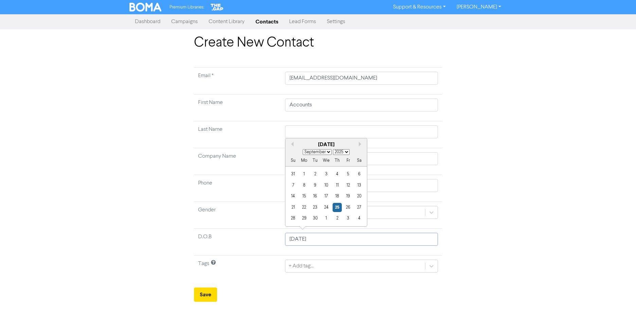
drag, startPoint x: 362, startPoint y: 244, endPoint x: 0, endPoint y: 235, distance: 361.8
click at [0, 235] on div "Create New Contact Email * accounts@asprop.co.nz First Name Accounts Last Name …" at bounding box center [318, 168] width 636 height 267
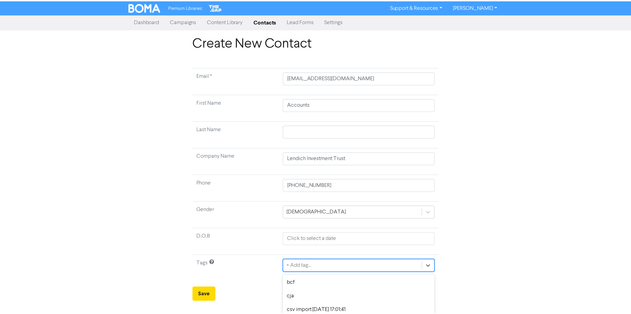
scroll to position [63, 0]
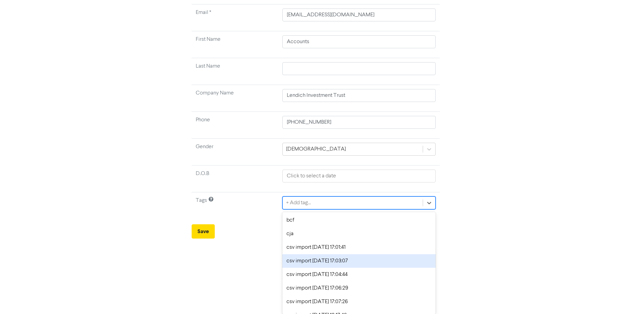
click at [359, 209] on div "option csv import 2023-08-25 17:03:07 focused, 4 of 23. 23 results available. U…" at bounding box center [358, 202] width 153 height 13
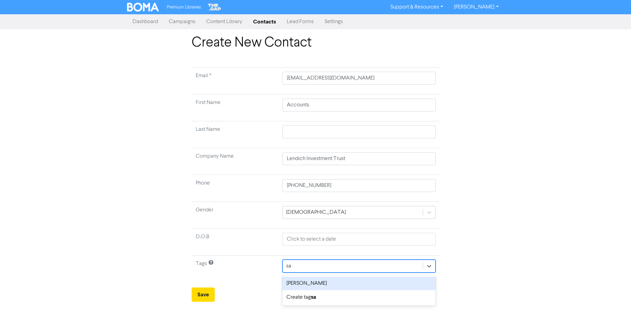
scroll to position [0, 0]
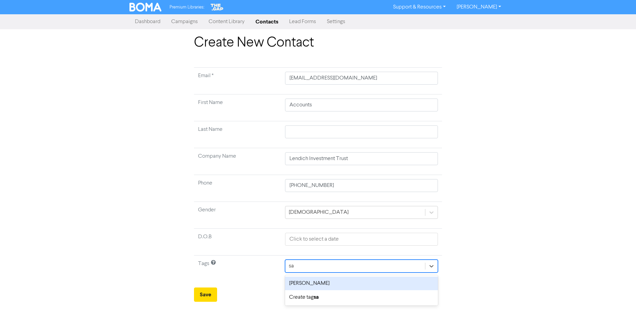
type input "sam"
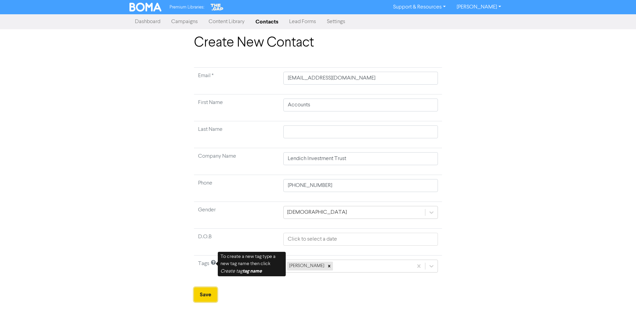
click at [204, 296] on button "Save" at bounding box center [205, 295] width 23 height 14
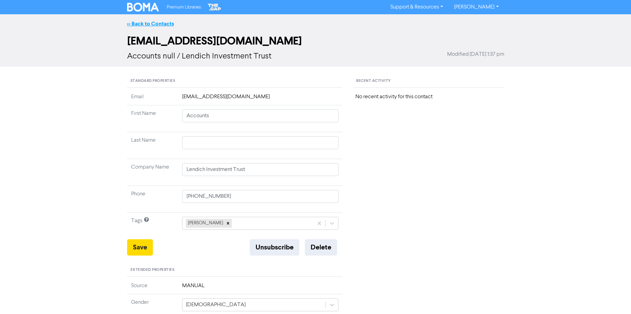
click at [127, 23] on link "<< Back to Contacts" at bounding box center [150, 23] width 47 height 7
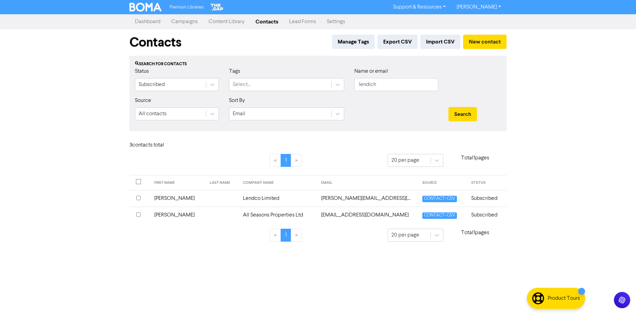
click at [135, 23] on link "Dashboard" at bounding box center [148, 22] width 36 height 14
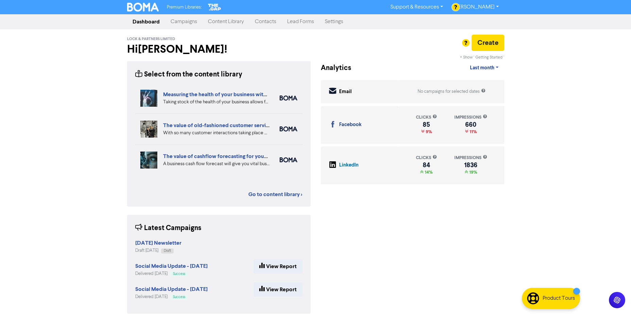
click at [266, 21] on link "Contacts" at bounding box center [265, 22] width 32 height 14
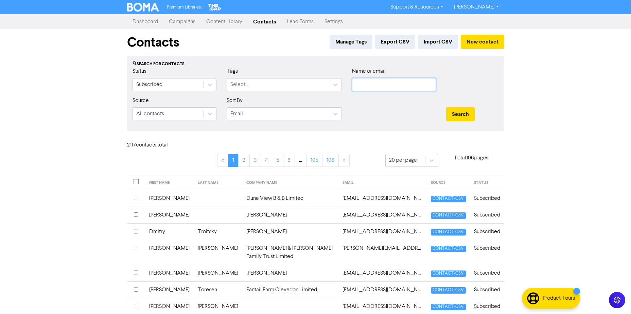
drag, startPoint x: 386, startPoint y: 80, endPoint x: 387, endPoint y: 89, distance: 9.5
click at [386, 80] on input "text" at bounding box center [394, 84] width 84 height 13
paste input "[EMAIL_ADDRESS][DOMAIN_NAME]"
type input "[EMAIL_ADDRESS][DOMAIN_NAME]"
click at [446, 107] on button "Search" at bounding box center [460, 114] width 29 height 14
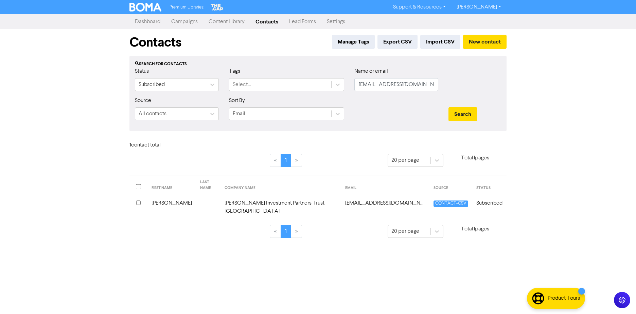
click at [250, 201] on td "Denning Investment Partners Trust New Zealand" at bounding box center [281, 207] width 120 height 25
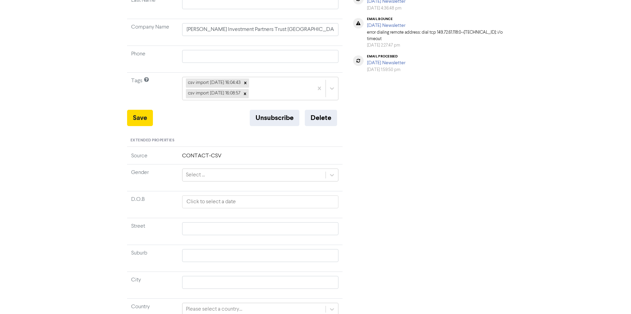
scroll to position [28, 0]
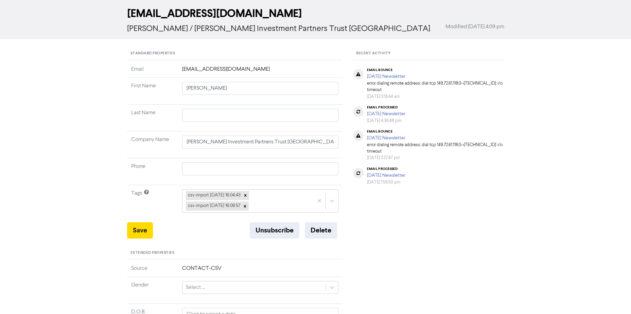
click at [251, 66] on td "[EMAIL_ADDRESS][DOMAIN_NAME]" at bounding box center [260, 71] width 165 height 13
drag, startPoint x: 241, startPoint y: 71, endPoint x: 171, endPoint y: 71, distance: 69.3
click at [171, 71] on tr "Email adkboswell@iicloud.com" at bounding box center [235, 71] width 216 height 13
click at [42, 190] on div "<< Back to Contacts adkboswell@iicloud.com Anthony / Denning Investment Partner…" at bounding box center [315, 235] width 631 height 497
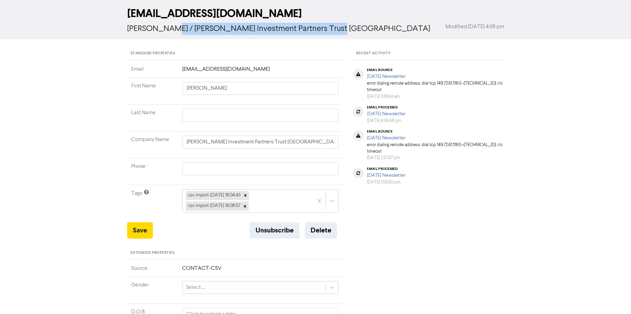
drag, startPoint x: 339, startPoint y: 29, endPoint x: 165, endPoint y: 32, distance: 173.7
click at [165, 32] on div "Anthony / Denning Investment Partners Trust New Zealand Modified March 25th 202…" at bounding box center [315, 29] width 377 height 12
copy span "Denning Investment Partners Trust New Zealand"
click at [327, 229] on button "Delete" at bounding box center [321, 230] width 32 height 16
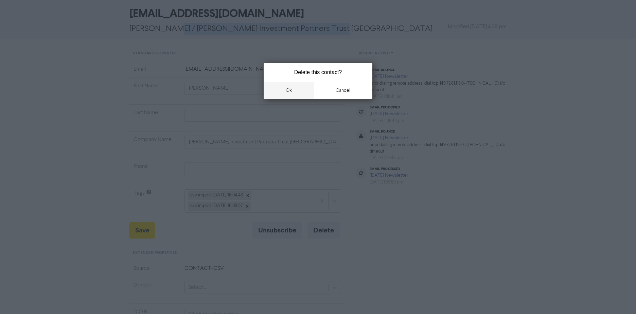
click at [304, 92] on button "ok" at bounding box center [289, 90] width 50 height 17
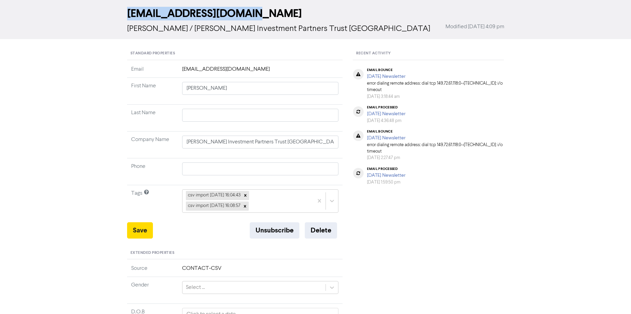
drag, startPoint x: 256, startPoint y: 13, endPoint x: 114, endPoint y: 13, distance: 141.4
click at [114, 13] on div "adkboswell@iicloud.com Anthony / Denning Investment Partners Trust New Zealand …" at bounding box center [315, 22] width 631 height 33
copy h2 "[EMAIL_ADDRESS][DOMAIN_NAME]"
click at [92, 76] on div "<< Back to Contacts adkboswell@iicloud.com Anthony / Denning Investment Partner…" at bounding box center [315, 235] width 631 height 497
click at [246, 207] on icon at bounding box center [245, 206] width 2 height 2
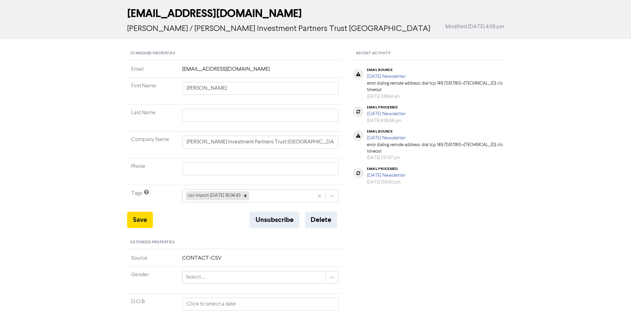
click at [56, 166] on div "<< Back to Contacts adkboswell@iicloud.com Anthony / Denning Investment Partner…" at bounding box center [315, 230] width 631 height 487
click at [322, 216] on button "Delete" at bounding box center [321, 220] width 32 height 16
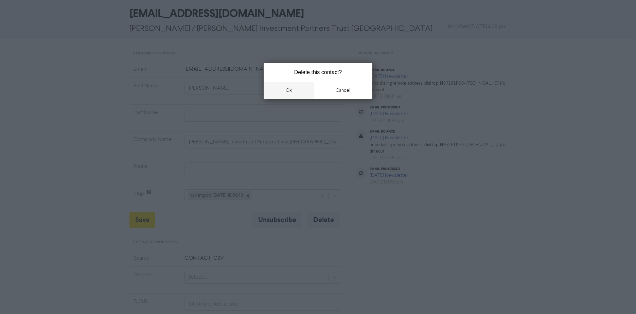
click at [294, 87] on button "ok" at bounding box center [289, 90] width 50 height 17
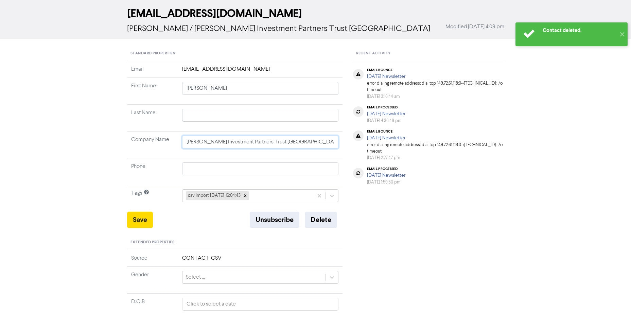
drag, startPoint x: 78, startPoint y: 141, endPoint x: 90, endPoint y: 144, distance: 12.5
click at [86, 143] on div "<< Back to Contacts adkboswell@iicloud.com Anthony / Denning Investment Partner…" at bounding box center [315, 230] width 631 height 487
click at [33, 140] on div "<< Back to Contacts adkboswell@iicloud.com Anthony / Denning Investment Partner…" at bounding box center [315, 230] width 631 height 487
click at [152, 46] on div at bounding box center [219, 43] width 194 height 8
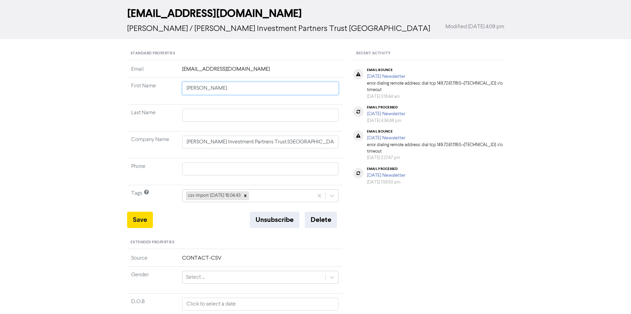
drag, startPoint x: 73, startPoint y: 89, endPoint x: 87, endPoint y: 81, distance: 15.9
click at [72, 89] on div "<< Back to Contacts adkboswell@iicloud.com Anthony / Denning Investment Partner…" at bounding box center [315, 230] width 631 height 487
click at [154, 42] on div at bounding box center [219, 43] width 194 height 8
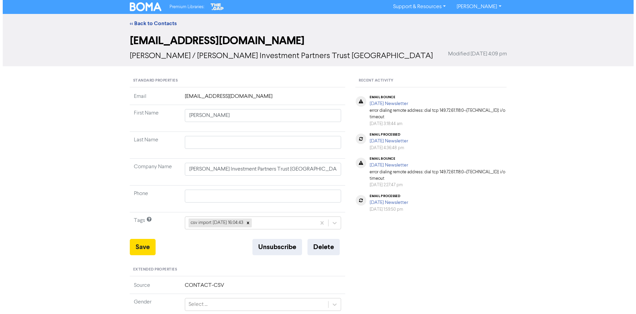
scroll to position [0, 0]
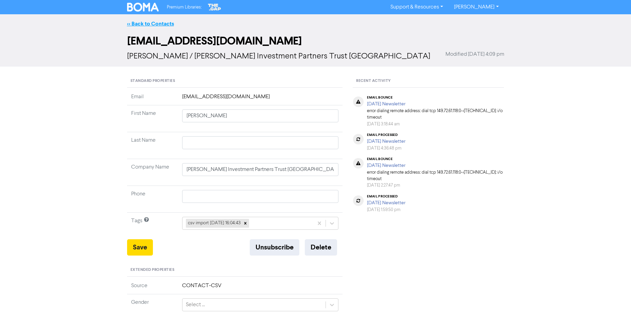
click at [145, 25] on link "<< Back to Contacts" at bounding box center [150, 23] width 47 height 7
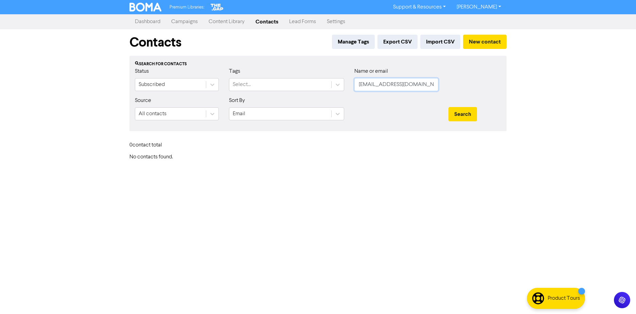
click at [417, 81] on input "[EMAIL_ADDRESS][DOMAIN_NAME]" at bounding box center [397, 84] width 84 height 13
click at [392, 83] on input "[EMAIL_ADDRESS][DOMAIN_NAME]" at bounding box center [397, 84] width 84 height 13
type input "adkboswell@icloud.com"
click at [449, 107] on button "Search" at bounding box center [463, 114] width 29 height 14
